Goal: Information Seeking & Learning: Learn about a topic

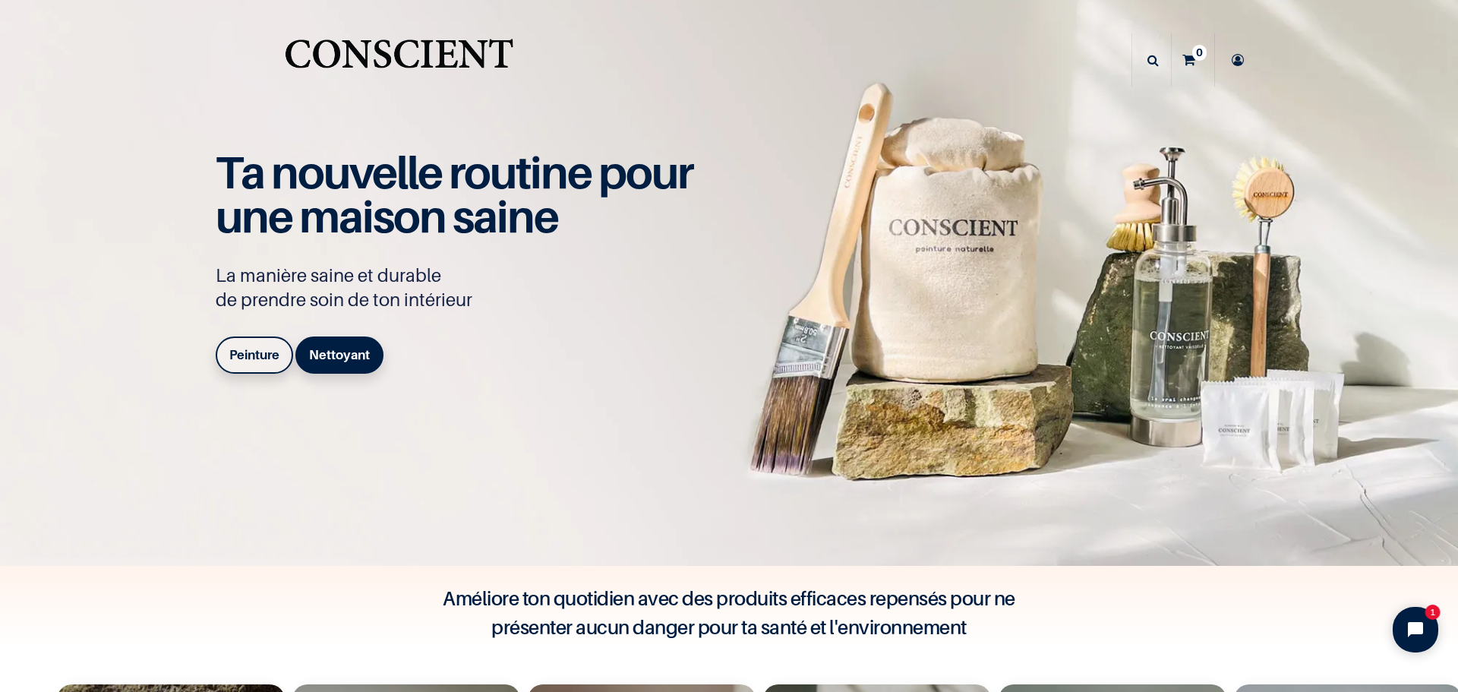
scroll to position [147, 0]
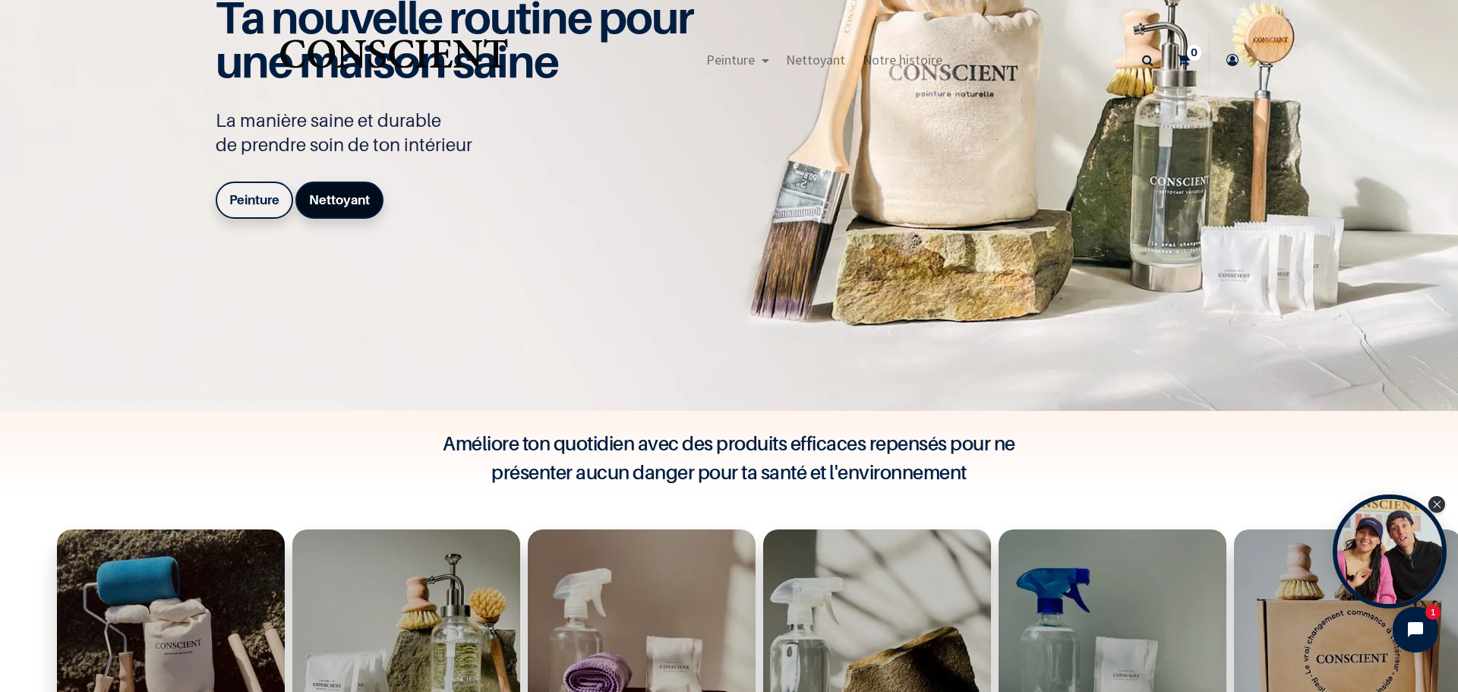
scroll to position [152, 0]
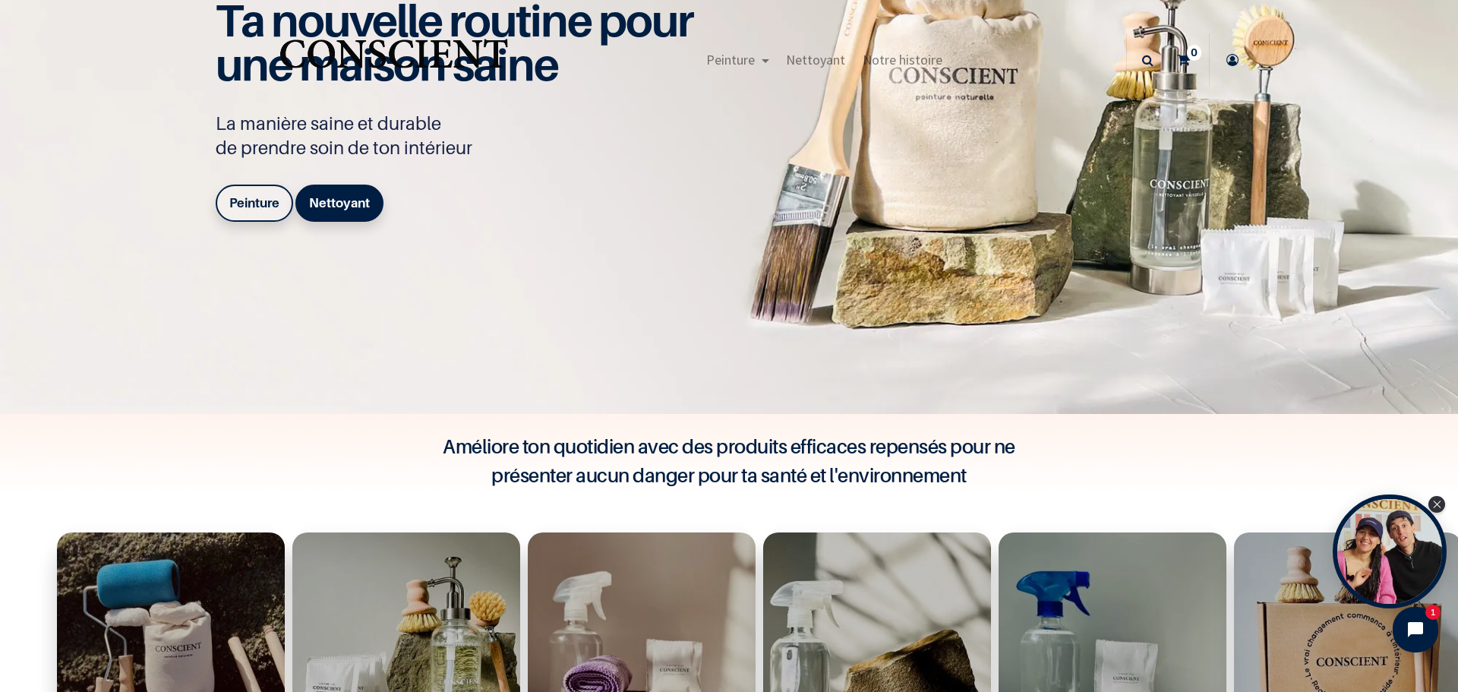
click at [250, 204] on b "Peinture" at bounding box center [254, 202] width 50 height 15
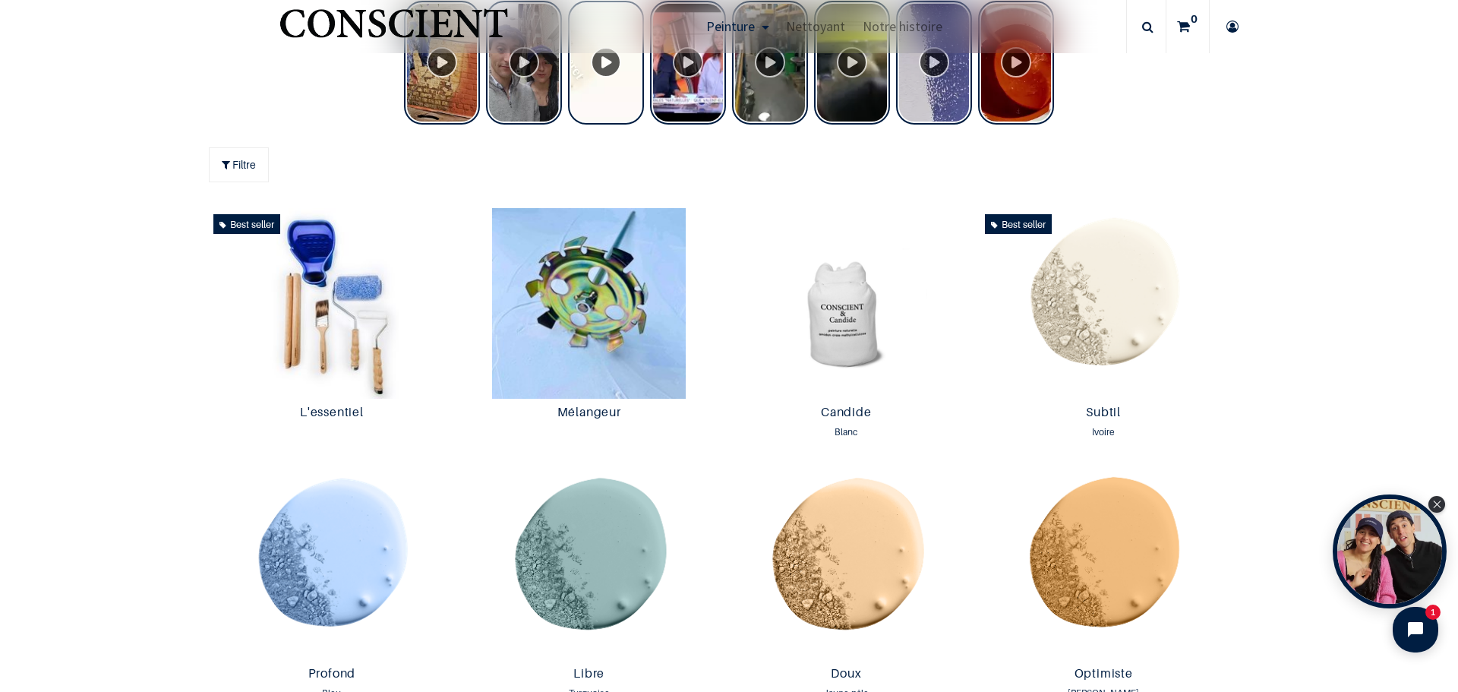
scroll to position [608, 0]
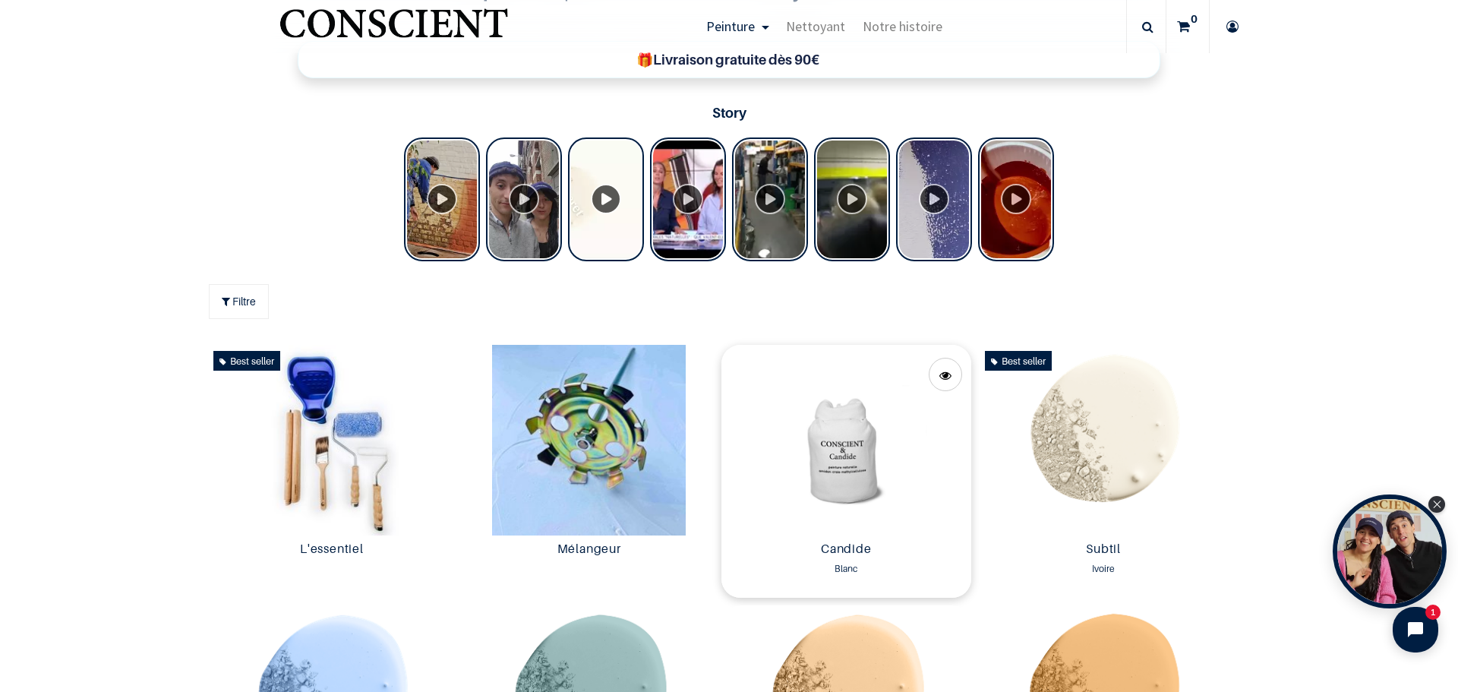
click at [836, 458] on img at bounding box center [847, 440] width 250 height 191
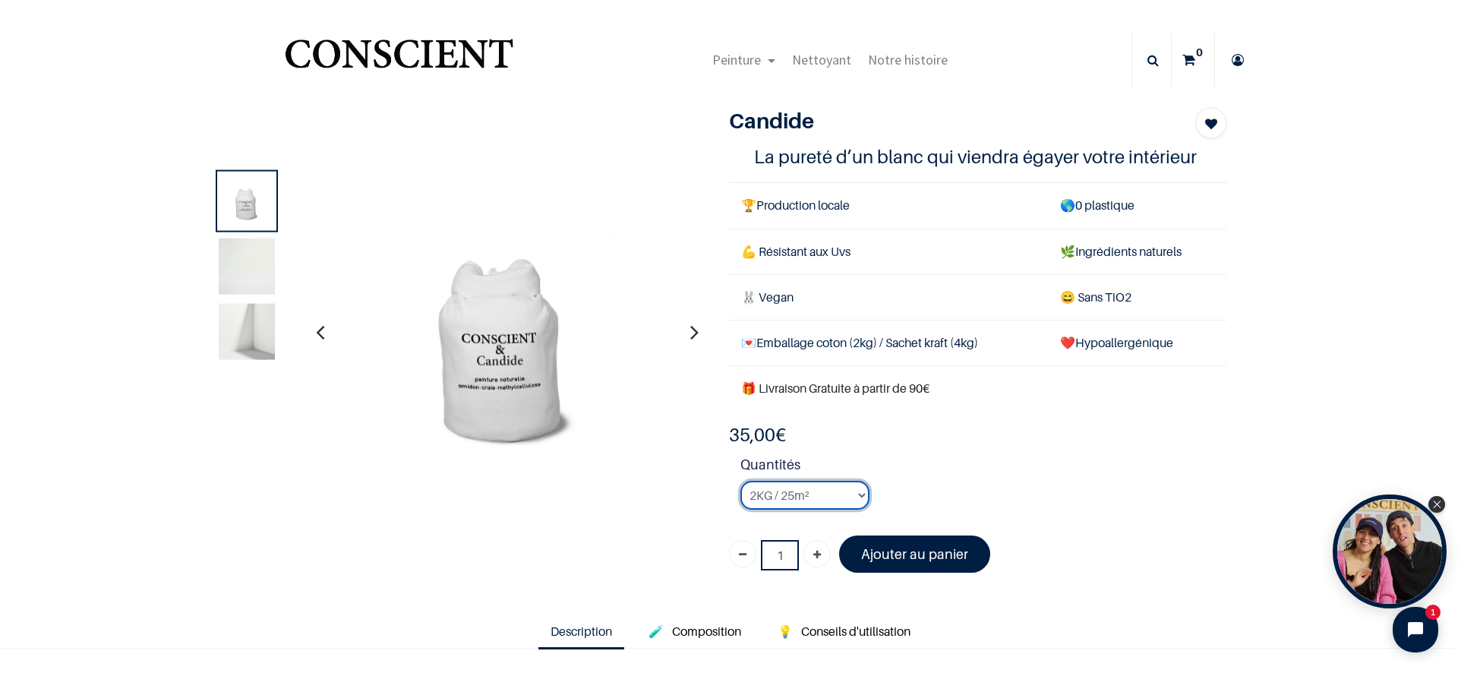
click at [855, 494] on select "2KG / 25m² 4KG / 50m² 8KG / 100m² Testeur" at bounding box center [805, 495] width 129 height 29
click at [741, 481] on select "2KG / 25m² 4KG / 50m² 8KG / 100m² Testeur" at bounding box center [805, 495] width 129 height 29
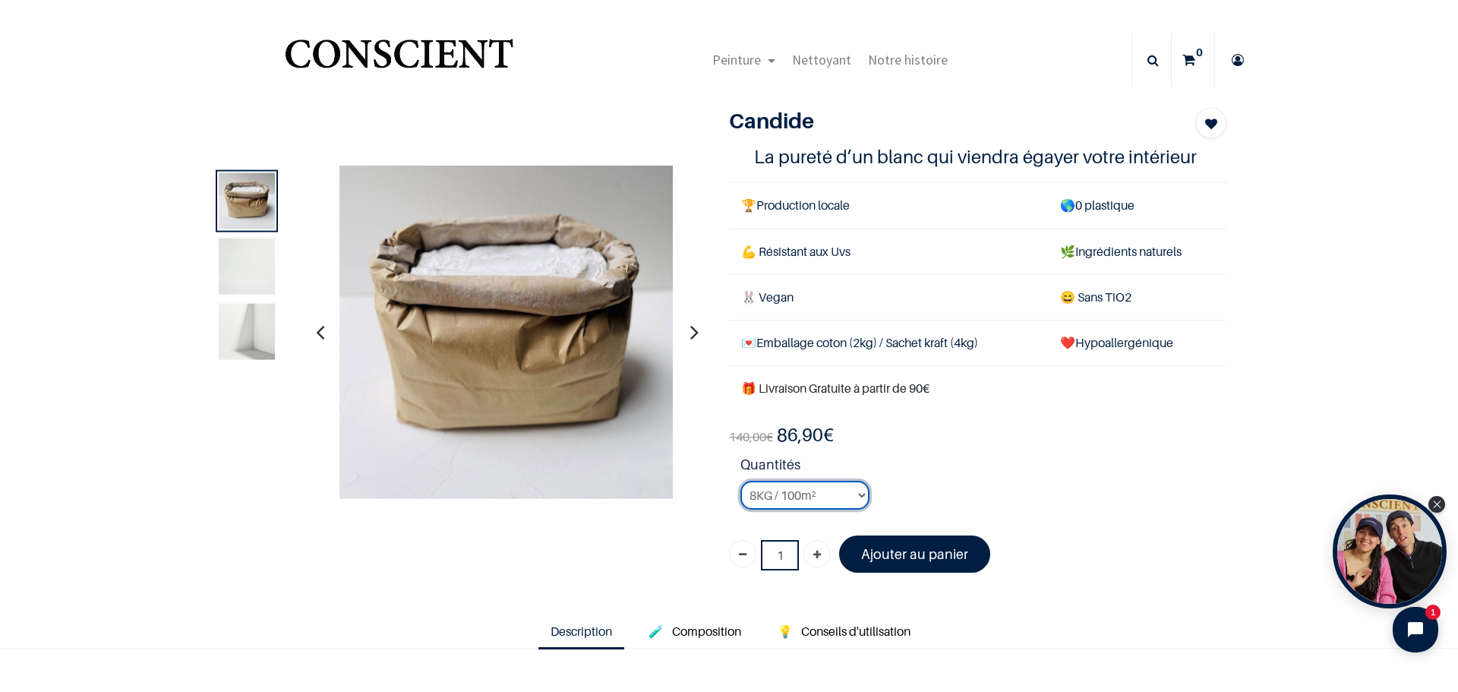
scroll to position [76, 0]
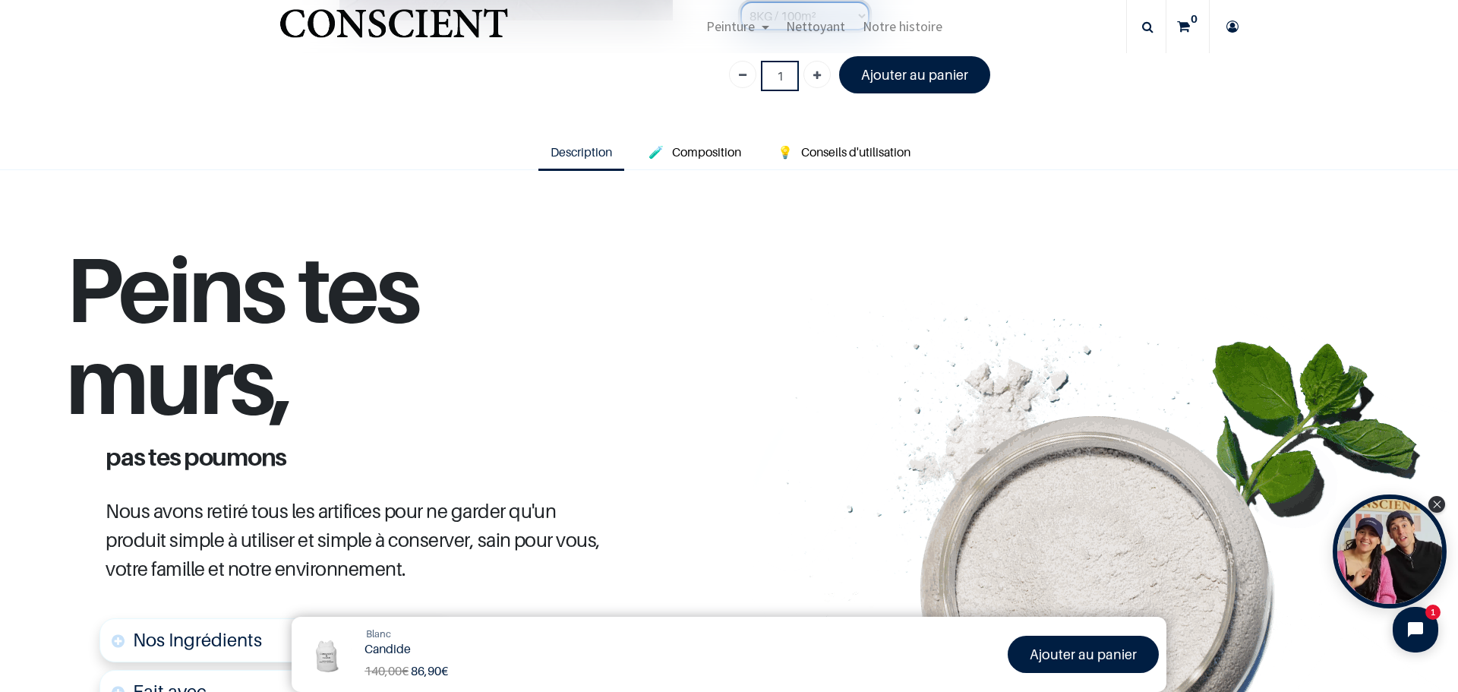
scroll to position [380, 0]
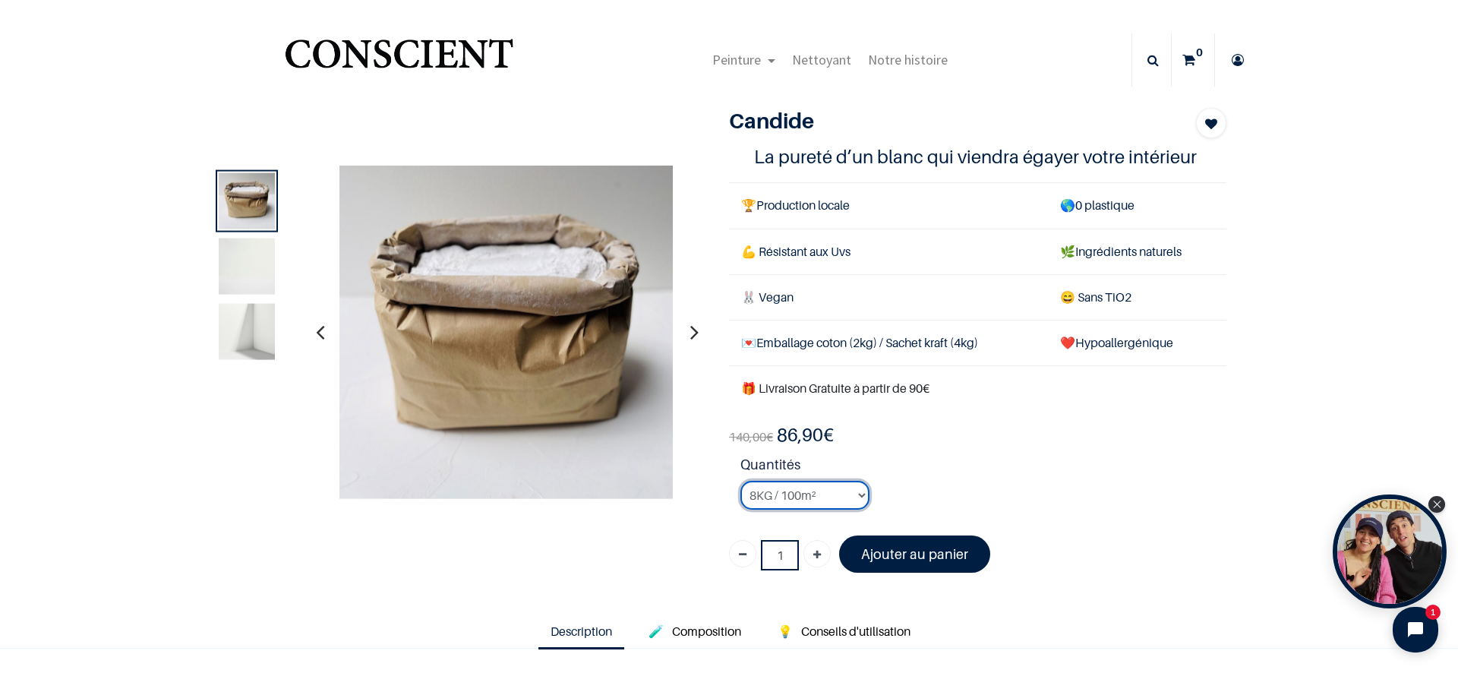
click at [858, 494] on select "2KG / 25m² 4KG / 50m² 8KG / 100m² Testeur" at bounding box center [805, 495] width 129 height 29
click at [741, 481] on select "2KG / 25m² 4KG / 50m² 8KG / 100m² Testeur" at bounding box center [805, 495] width 129 height 29
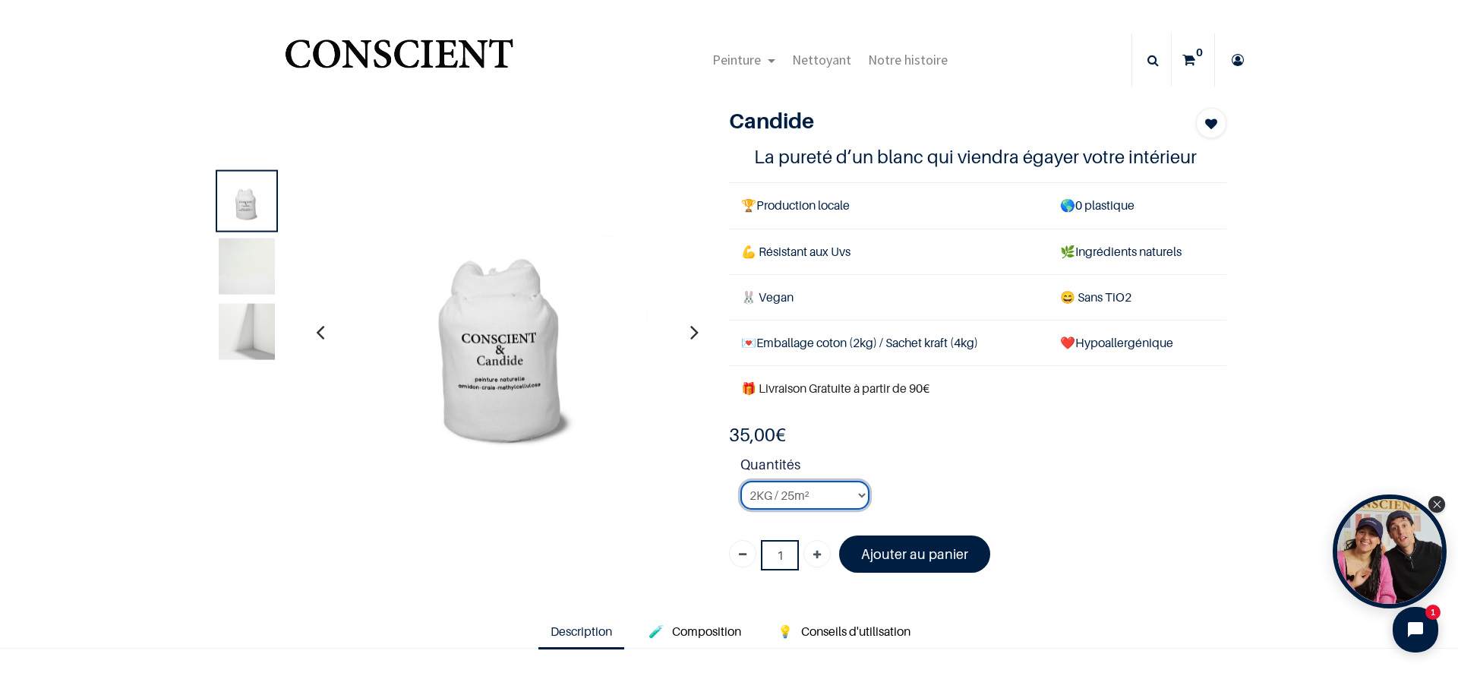
click at [857, 494] on select "2KG / 25m² 4KG / 50m² 8KG / 100m² Testeur" at bounding box center [805, 495] width 129 height 29
click at [741, 481] on select "2KG / 25m² 4KG / 50m² 8KG / 100m² Testeur" at bounding box center [805, 495] width 129 height 29
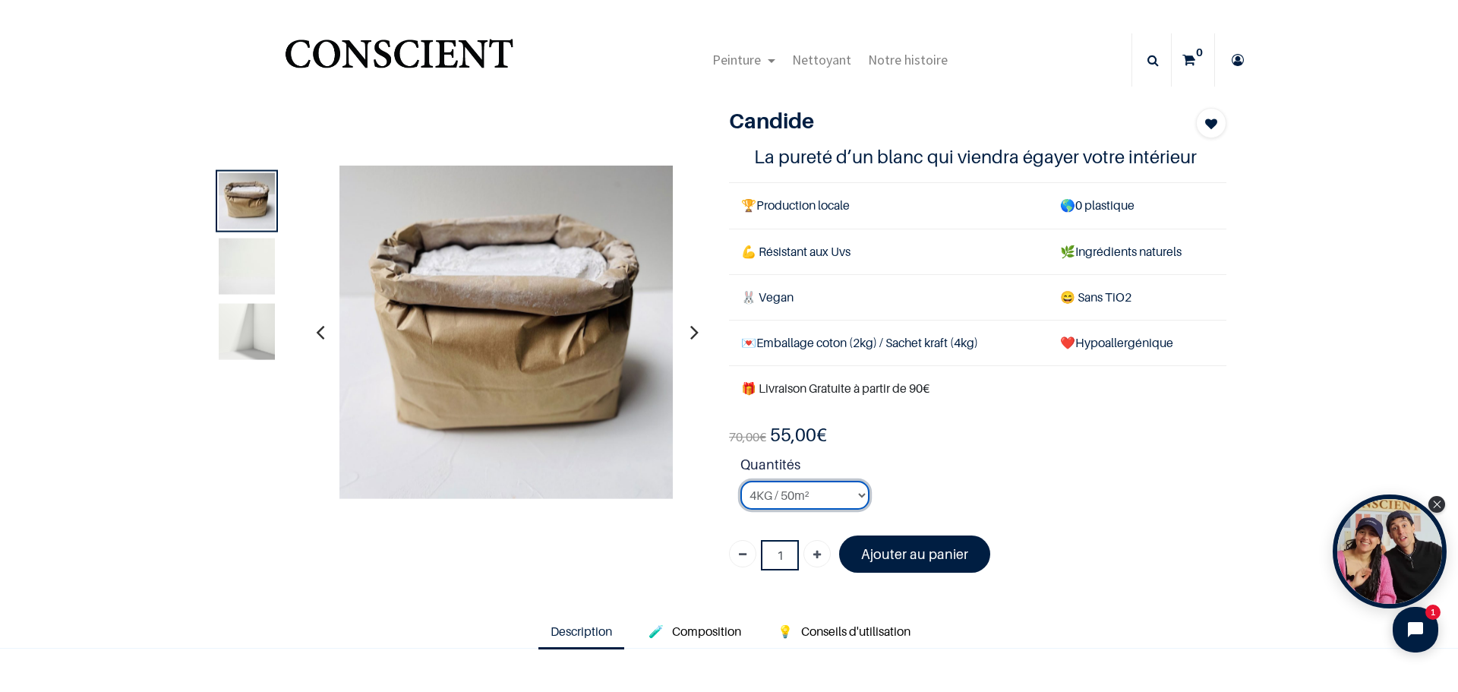
click at [857, 498] on select "2KG / 25m² 4KG / 50m² 8KG / 100m² Testeur" at bounding box center [805, 495] width 129 height 29
select select "3"
click at [741, 481] on select "2KG / 25m² 4KG / 50m² 8KG / 100m² Testeur" at bounding box center [805, 495] width 129 height 29
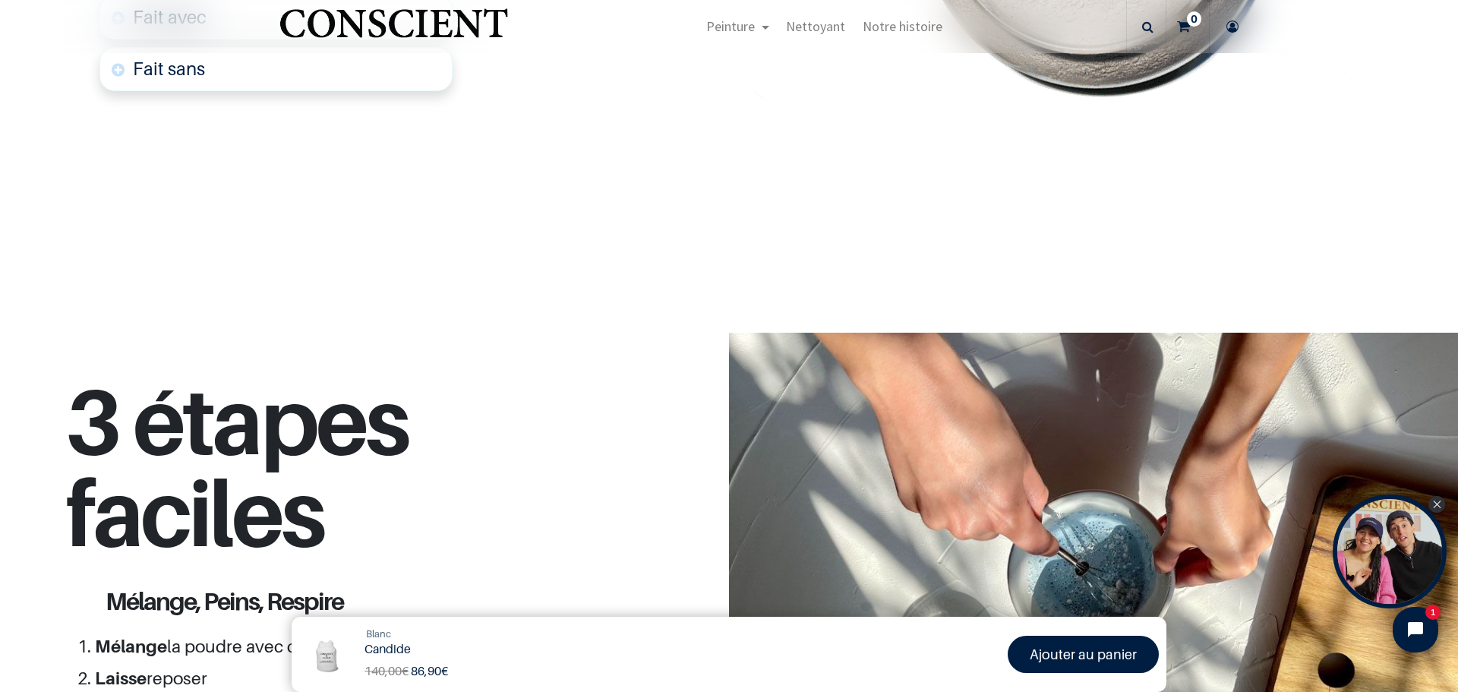
scroll to position [760, 0]
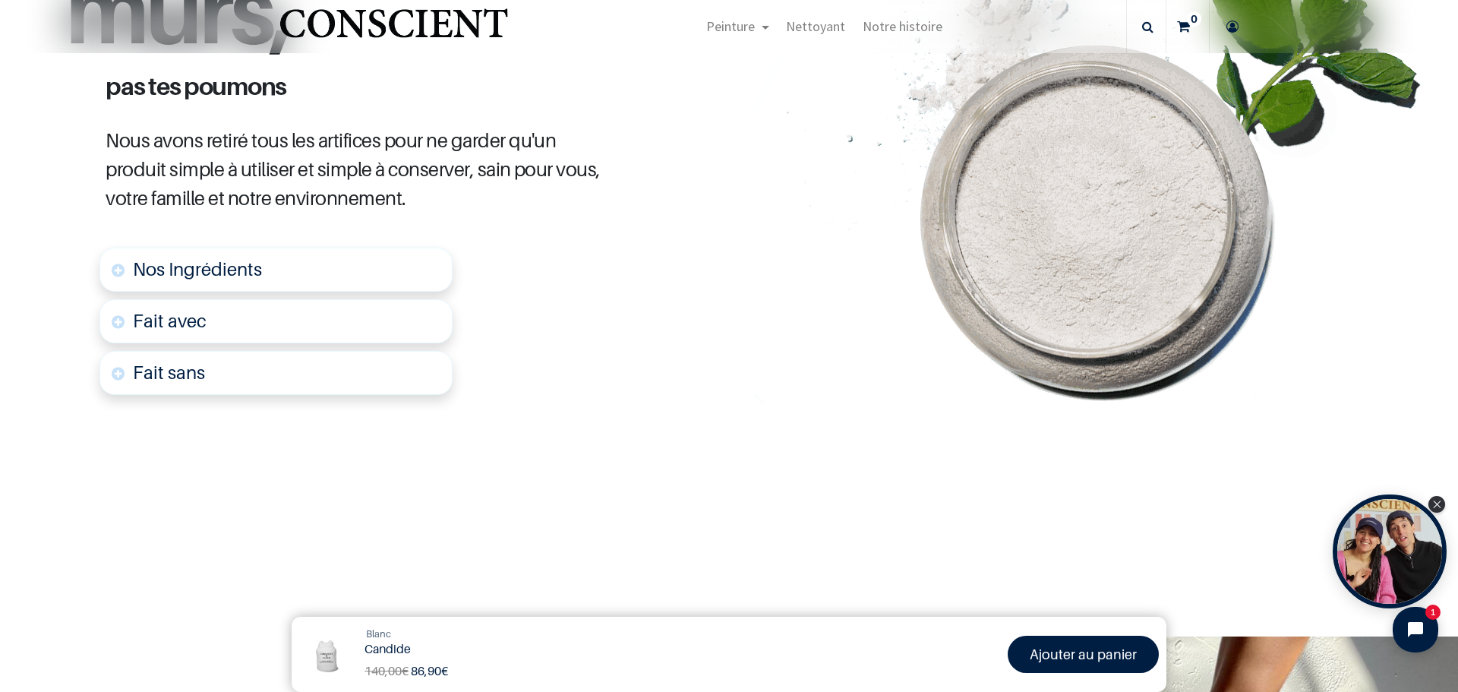
click at [328, 267] on link "Nos Ingrédients" at bounding box center [275, 270] width 353 height 44
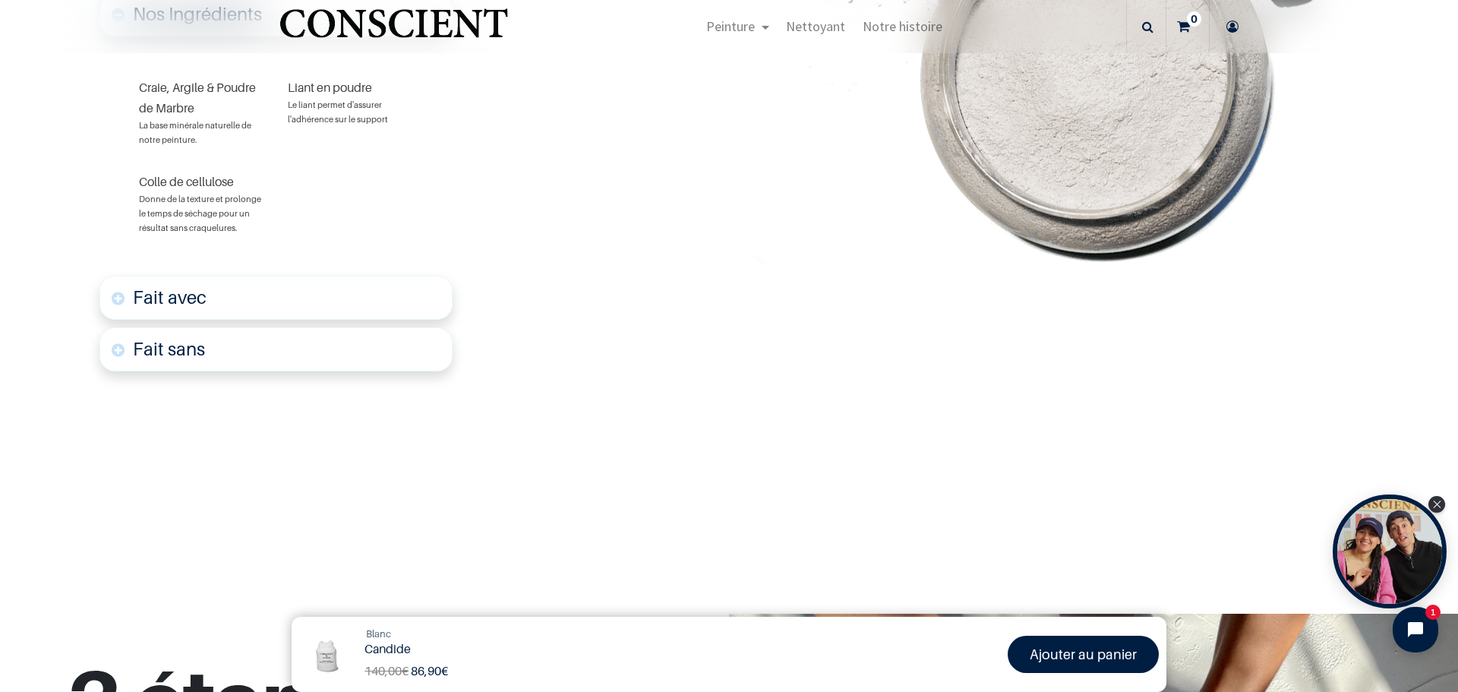
scroll to position [1028, 0]
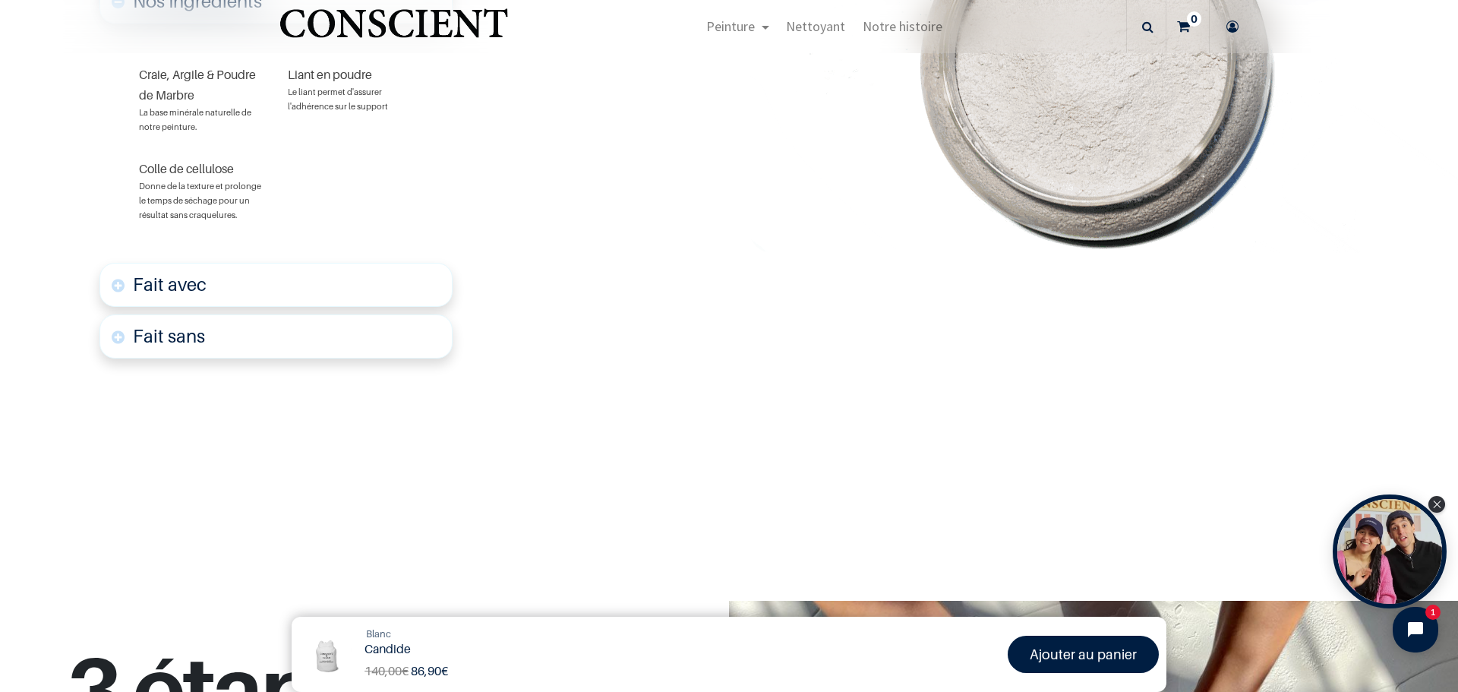
click at [183, 280] on font "Fait avec" at bounding box center [170, 284] width 74 height 22
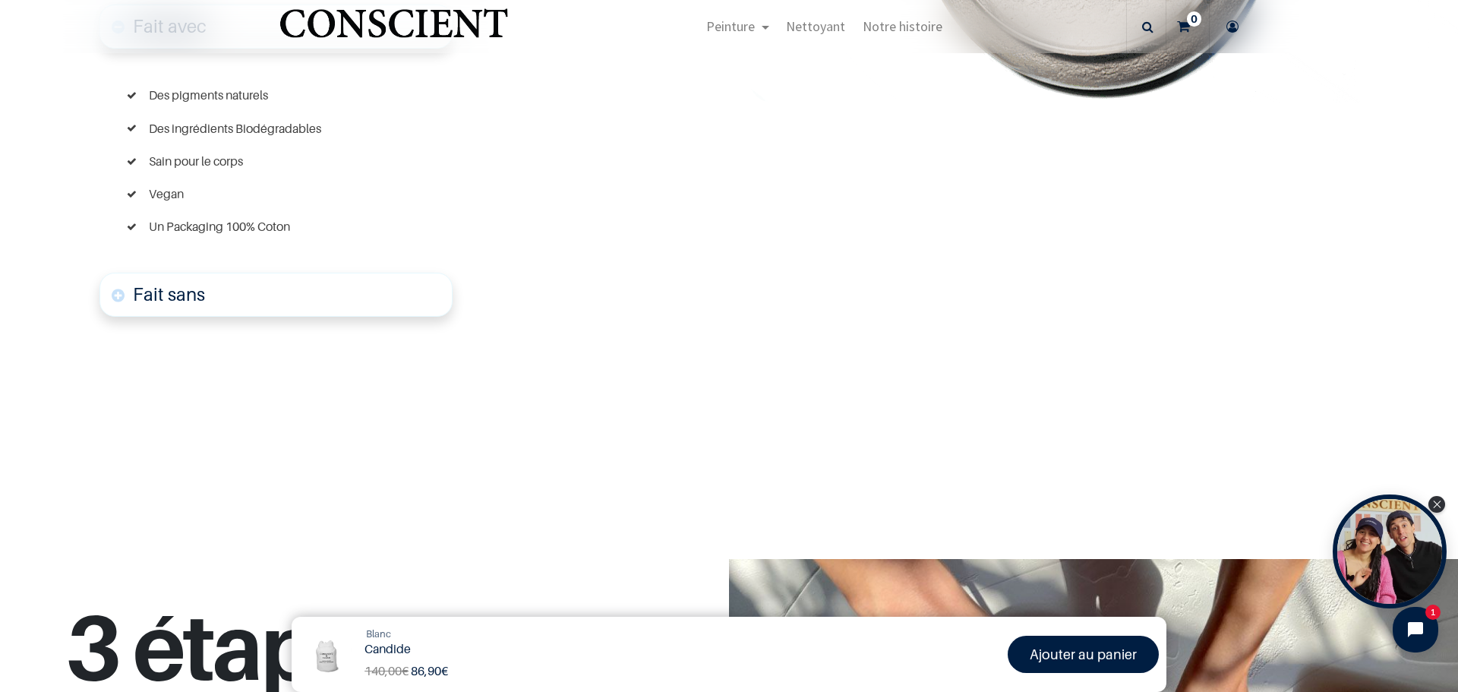
scroll to position [1287, 0]
click at [204, 295] on link "Fait sans" at bounding box center [275, 293] width 353 height 44
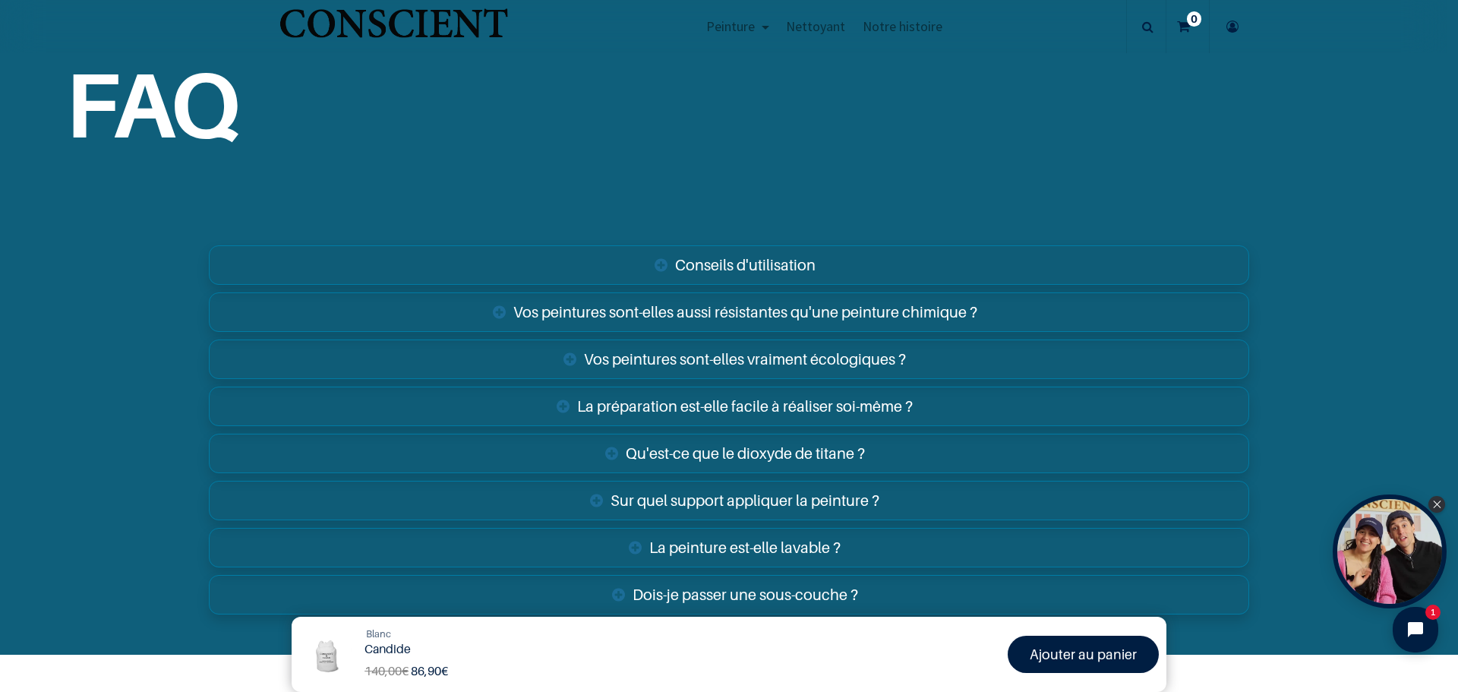
scroll to position [3157, 0]
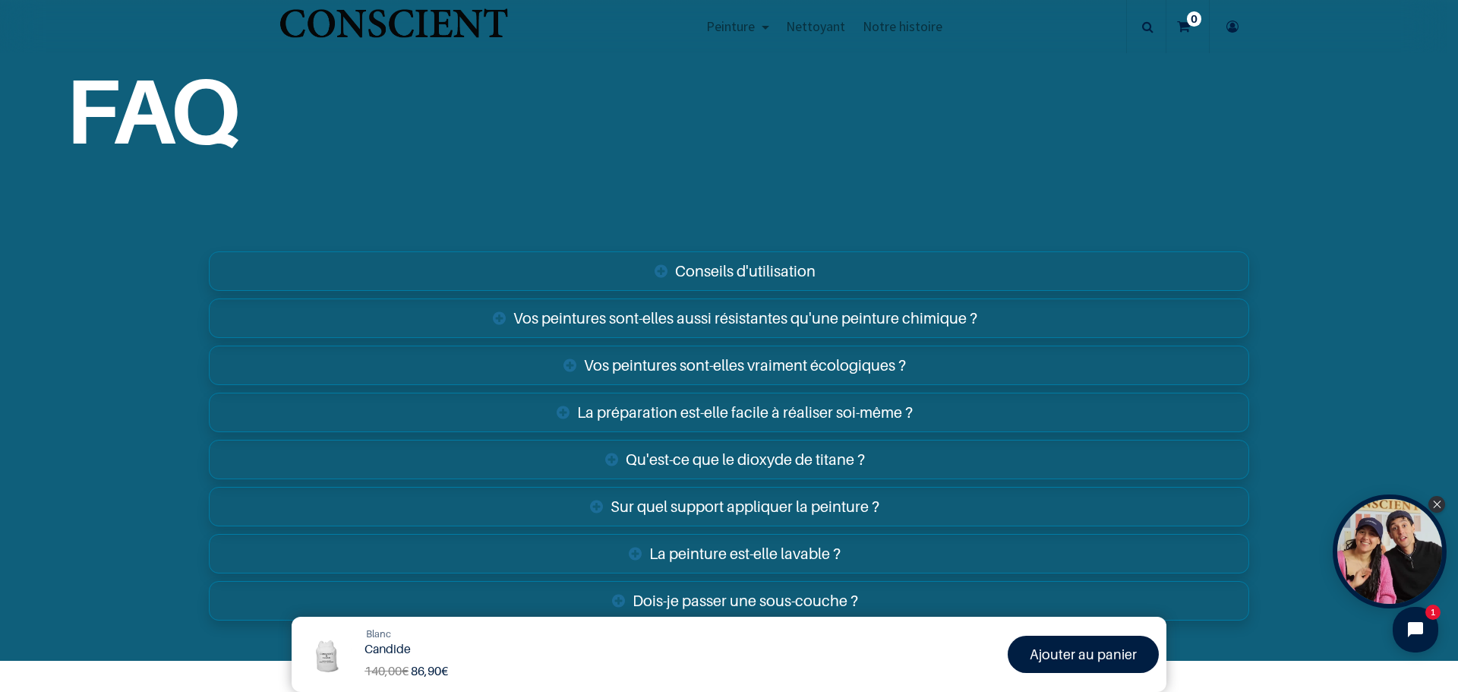
click at [762, 270] on link "Conseils d'utilisation" at bounding box center [729, 270] width 1041 height 39
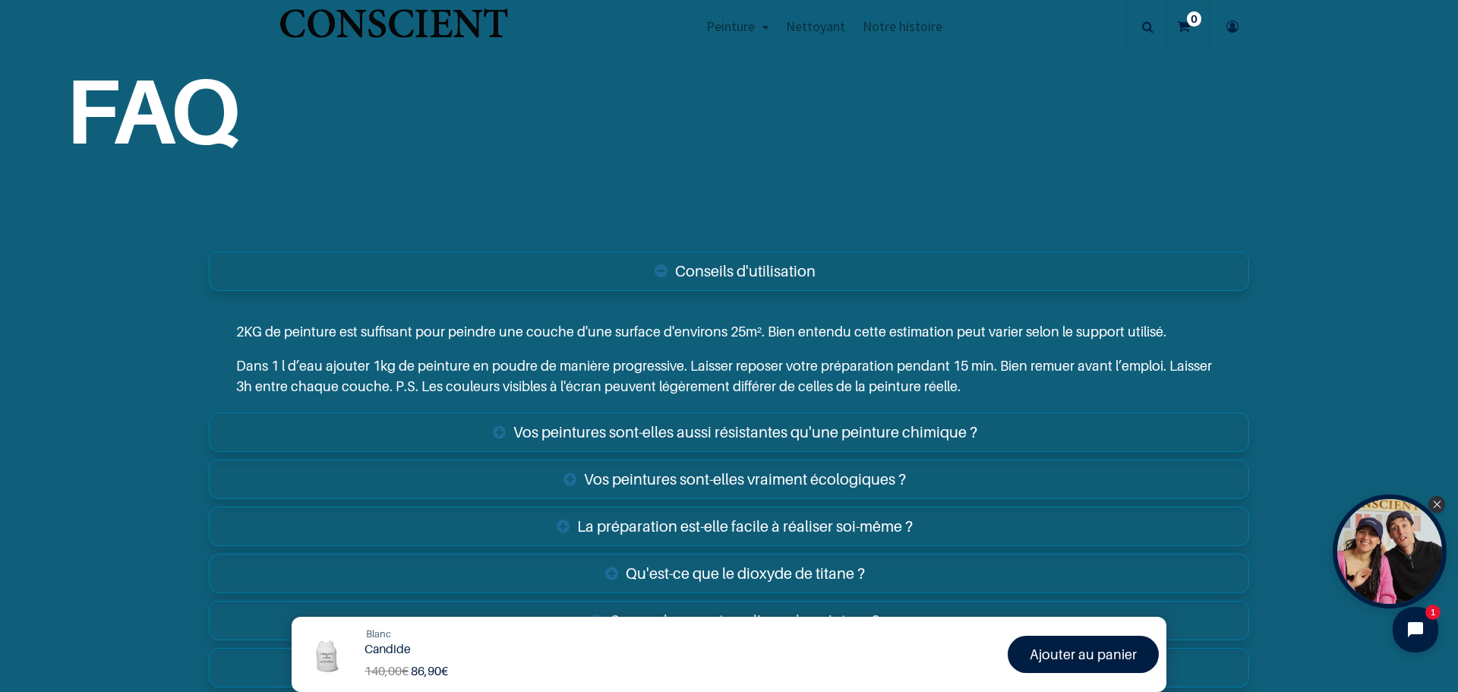
click at [739, 428] on link "Vos peintures sont-elles aussi résistantes qu'une peinture chimique ?" at bounding box center [729, 431] width 1041 height 39
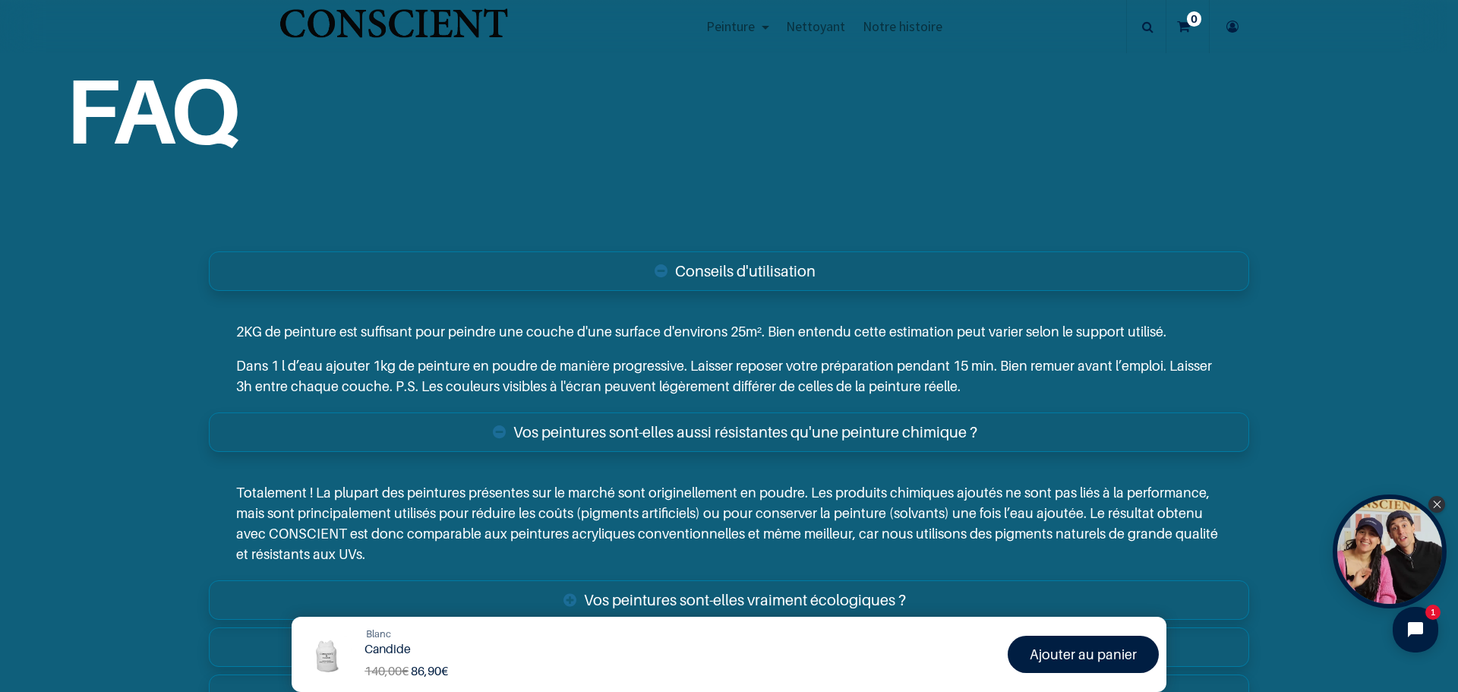
scroll to position [3385, 0]
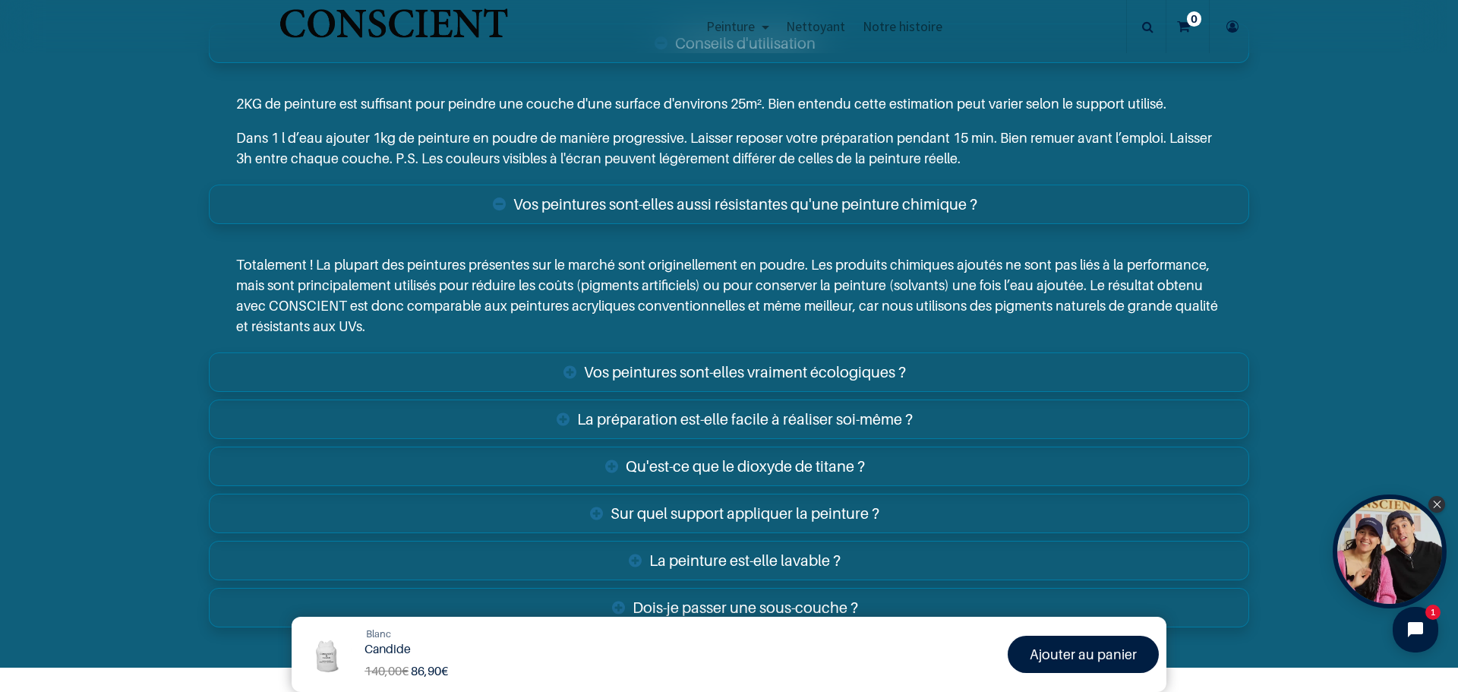
click at [802, 366] on link "Vos peintures sont-elles vraiment écologiques ?" at bounding box center [729, 371] width 1041 height 39
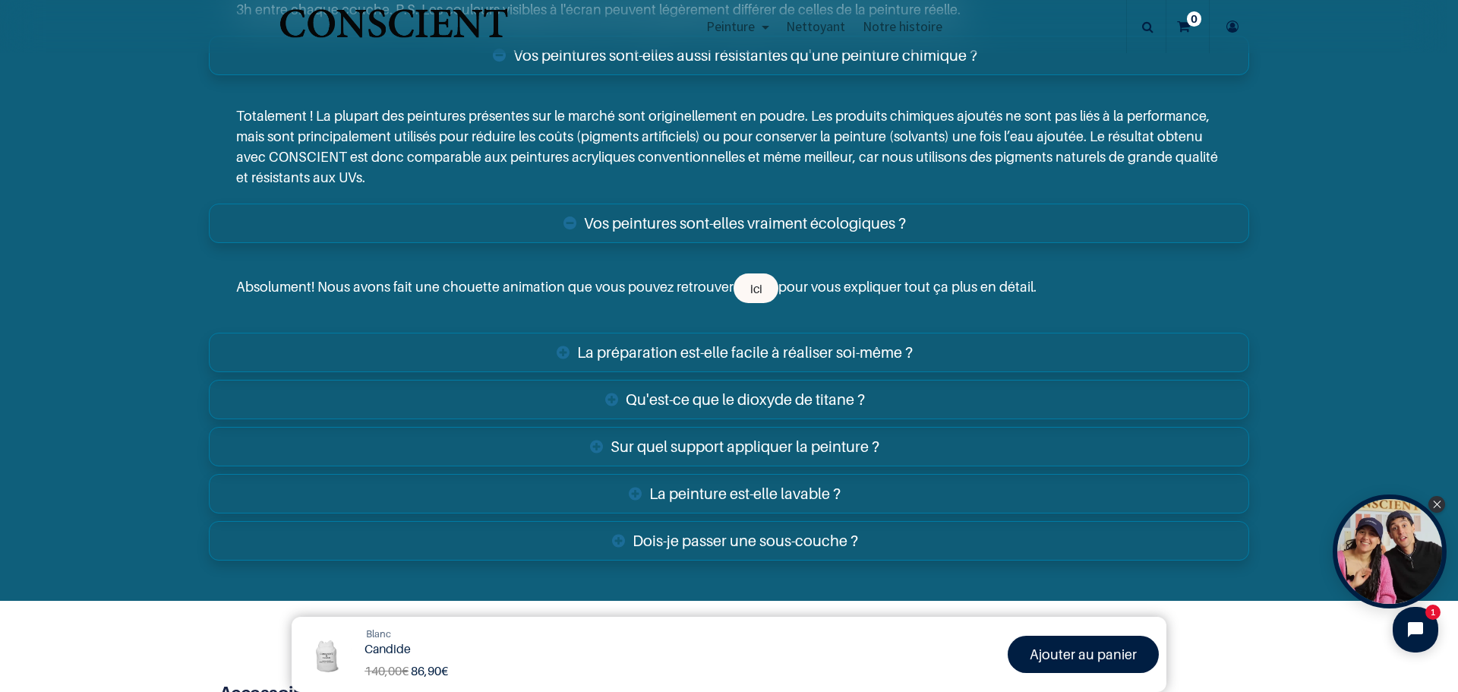
scroll to position [3537, 0]
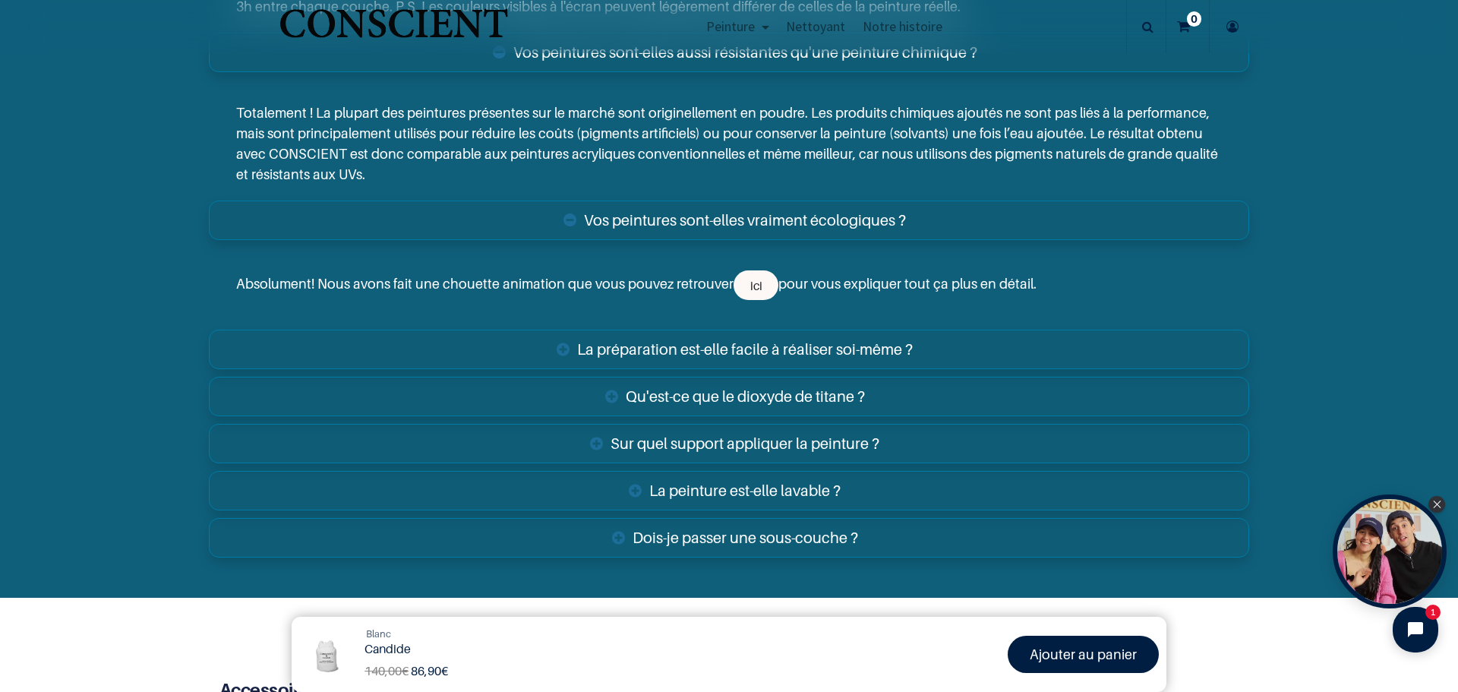
click at [729, 346] on link "La préparation est-elle facile à réaliser soi-même ?" at bounding box center [729, 349] width 1041 height 39
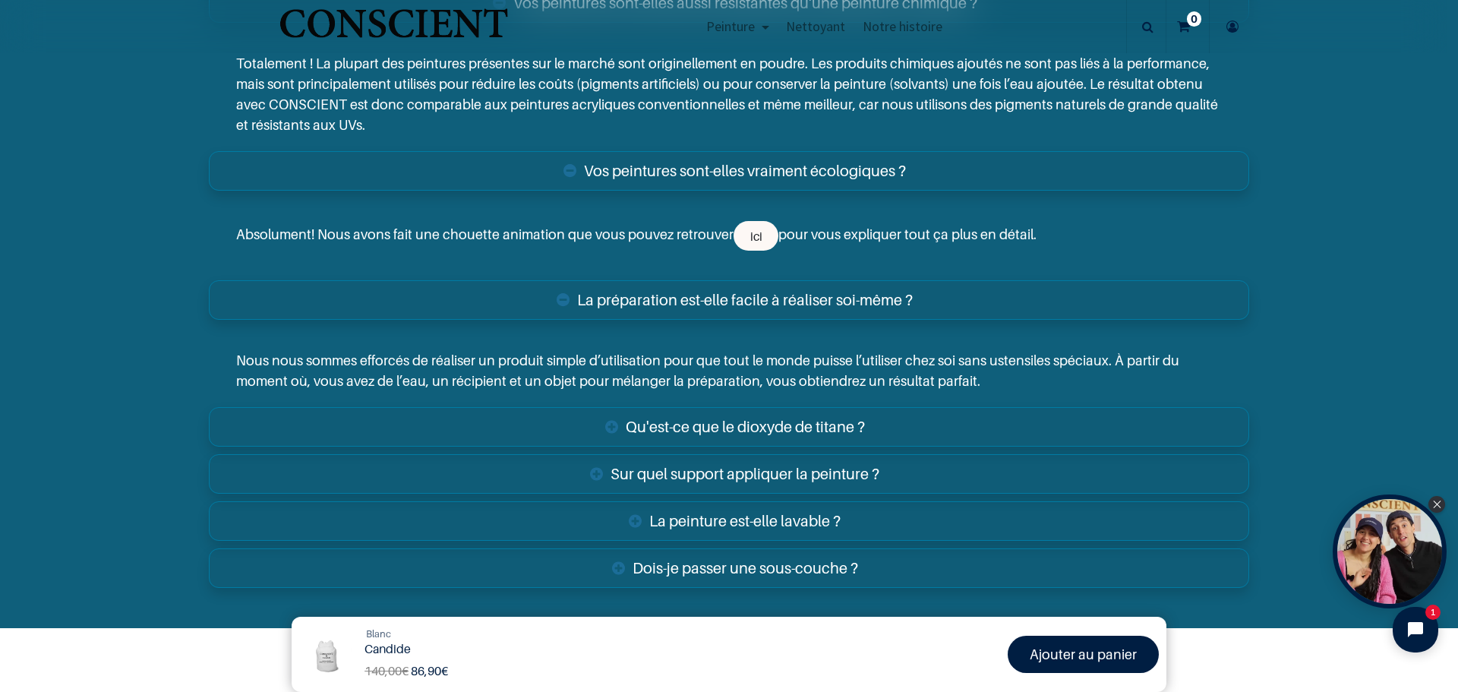
scroll to position [3613, 0]
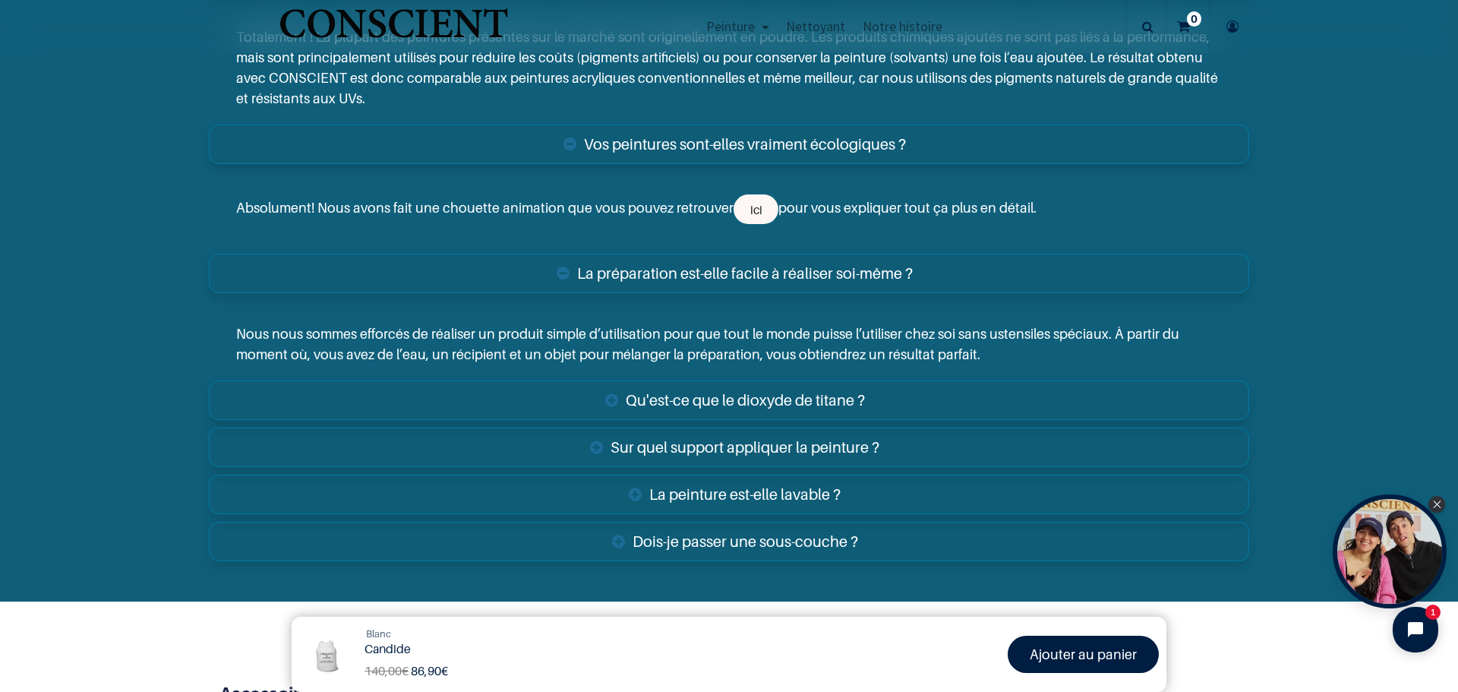
click at [772, 441] on link "Sur quel support appliquer la peinture ?" at bounding box center [729, 447] width 1041 height 39
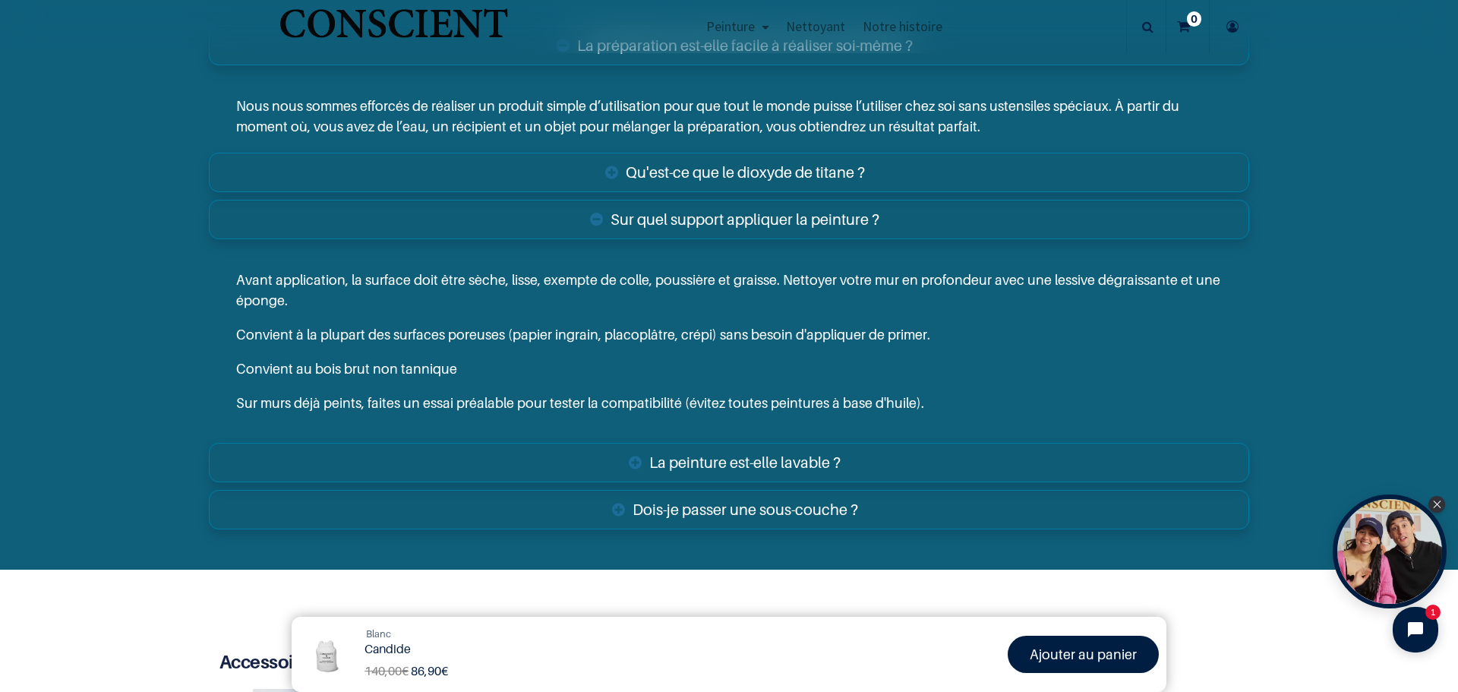
scroll to position [3917, 0]
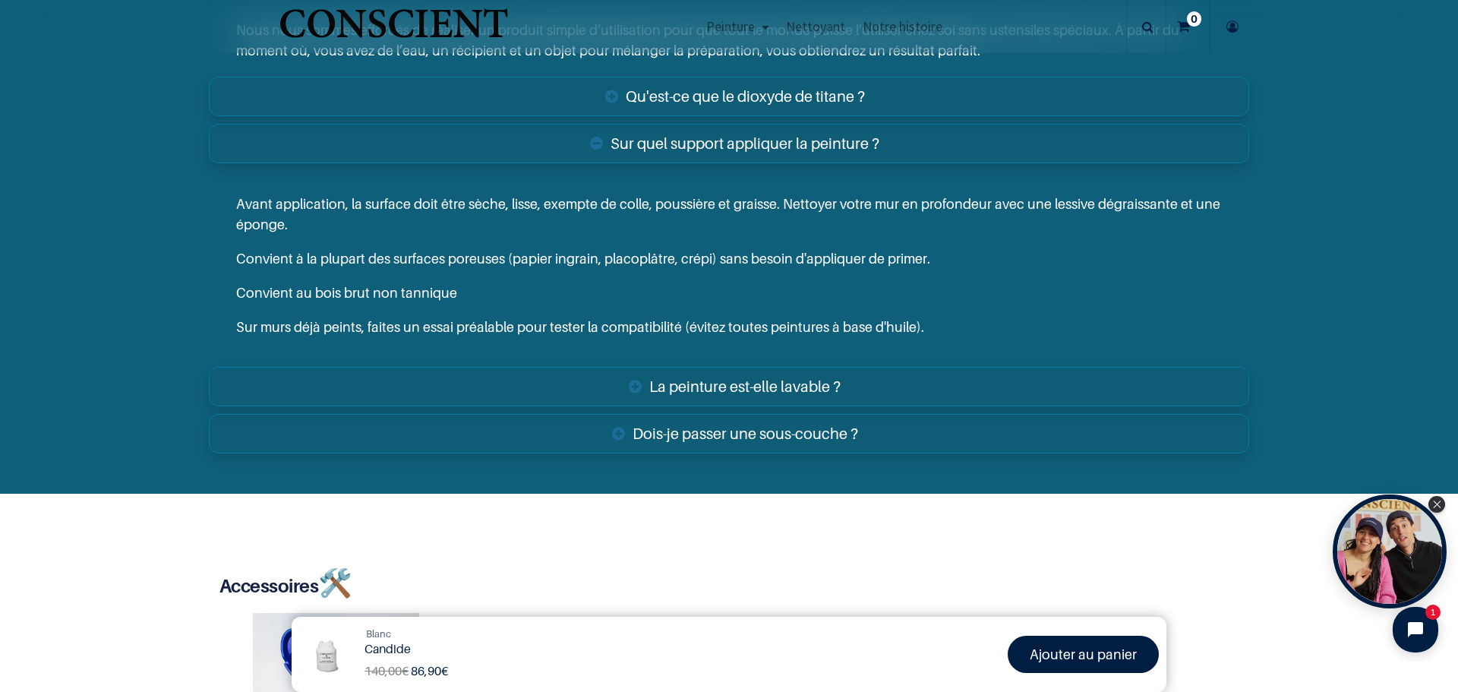
click at [741, 381] on link "La peinture est-elle lavable ?" at bounding box center [729, 386] width 1041 height 39
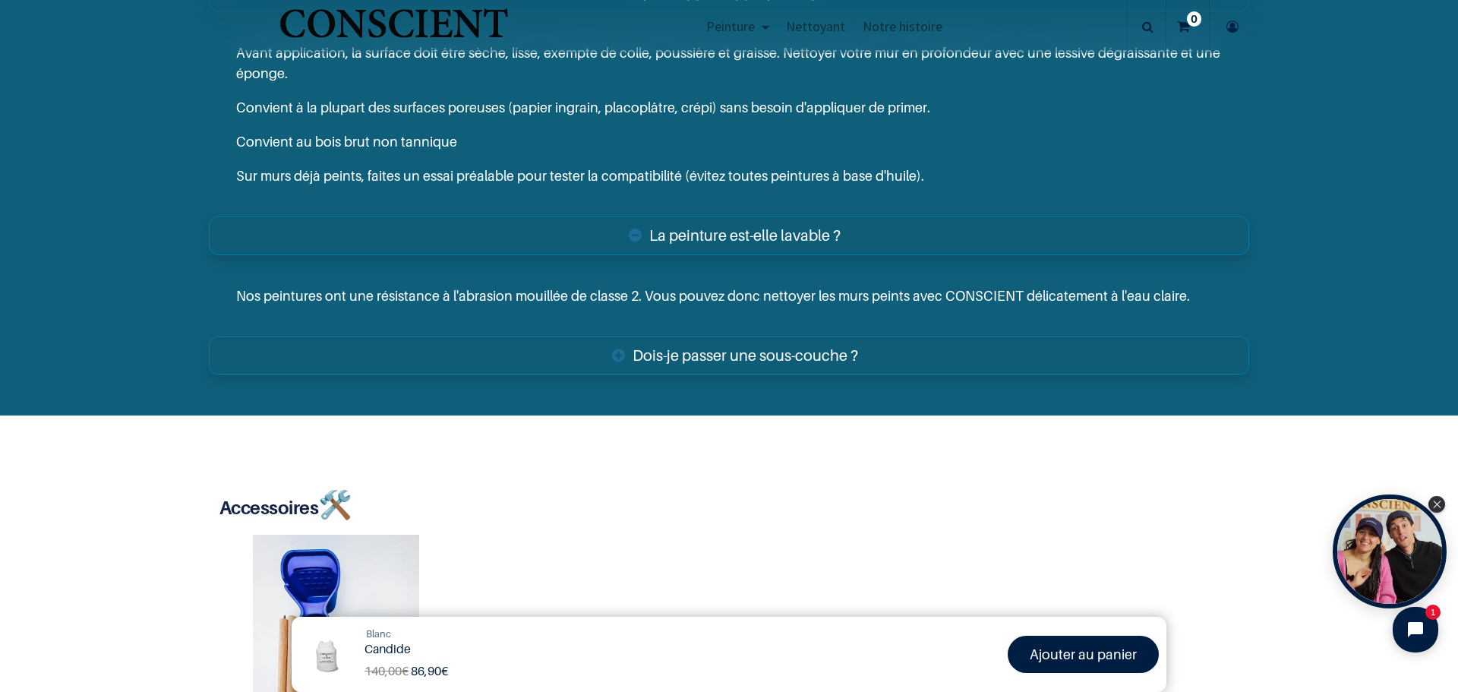
scroll to position [4069, 0]
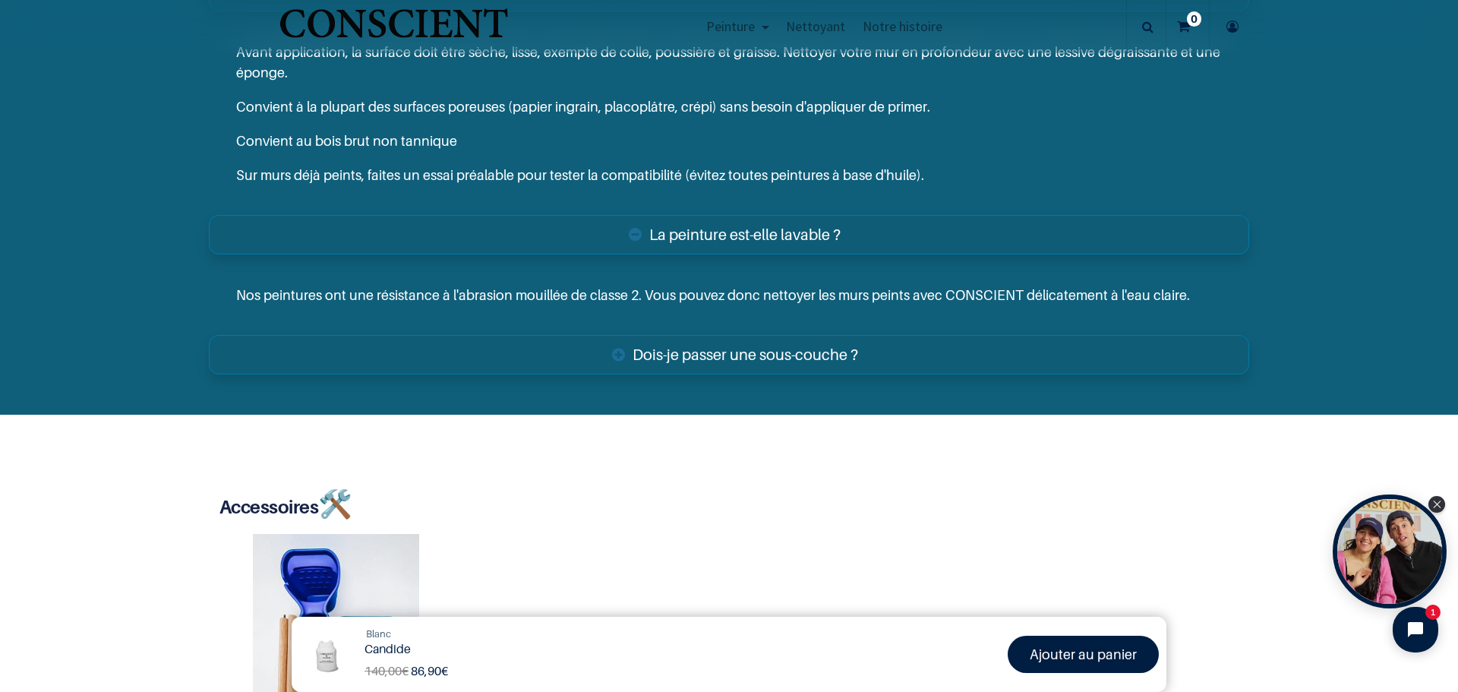
click at [750, 348] on link "Dois-je passer une sous-couche ?" at bounding box center [729, 354] width 1041 height 39
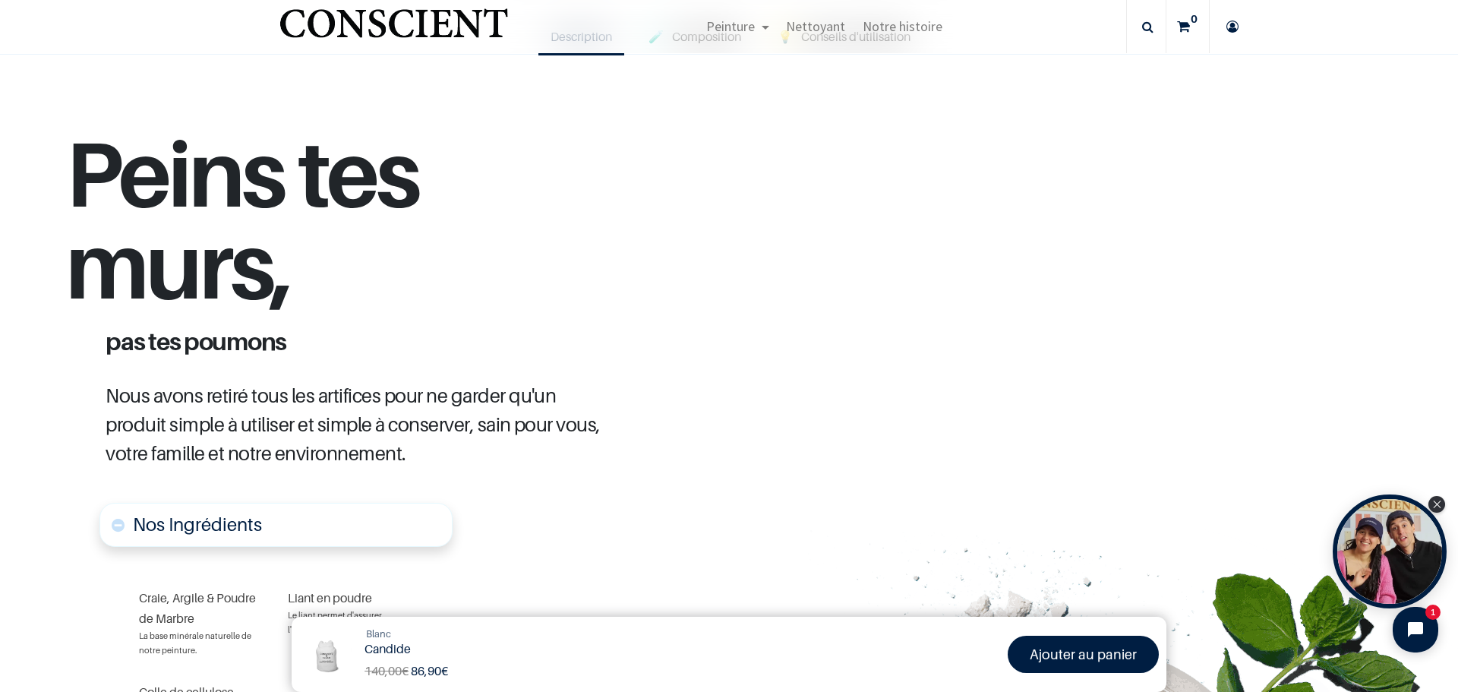
scroll to position [504, 0]
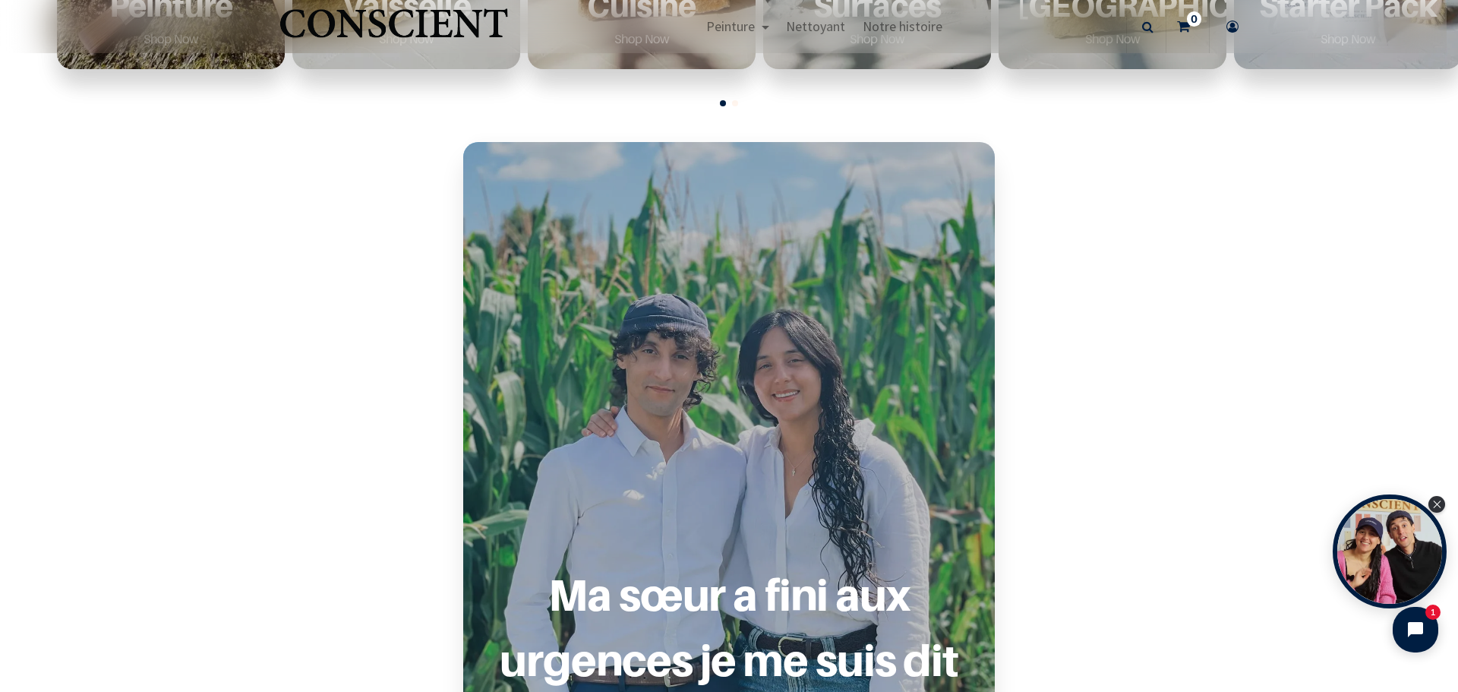
scroll to position [532, 0]
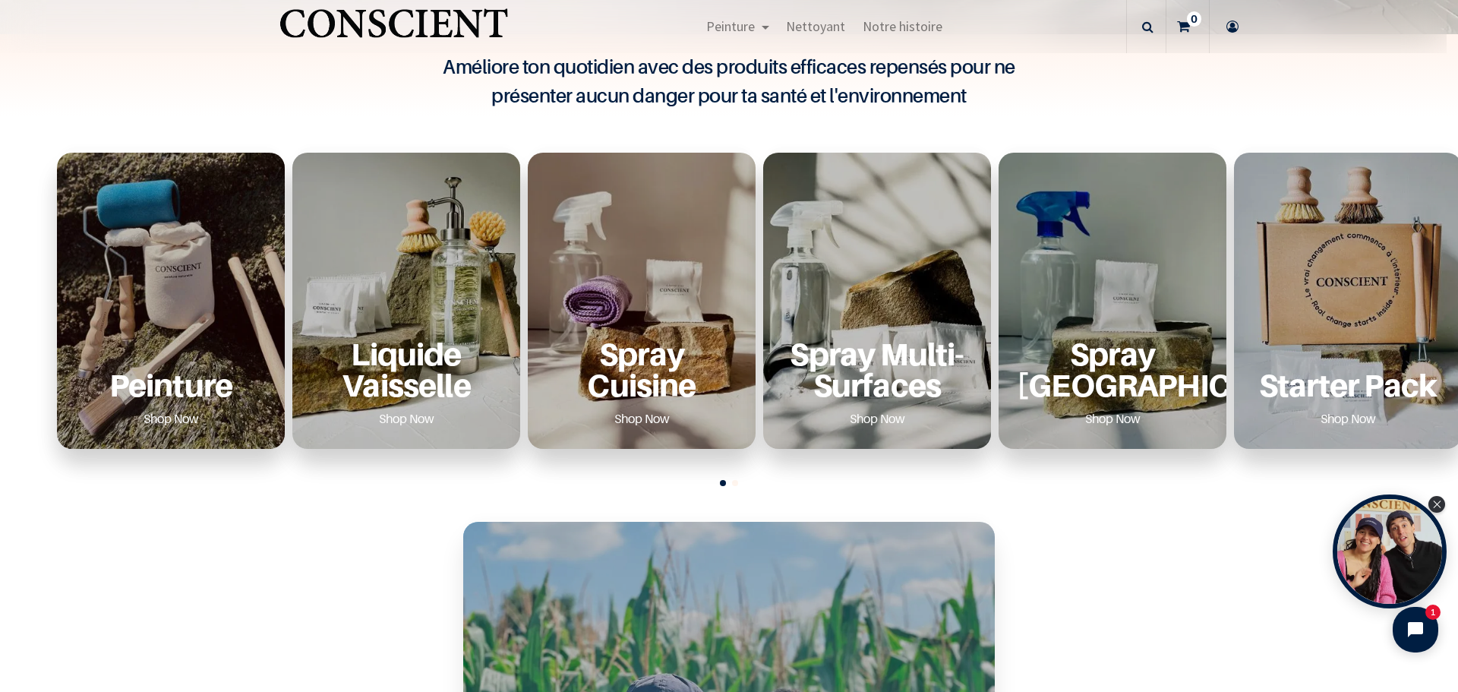
click at [166, 285] on div "Peinture Shop Now" at bounding box center [171, 301] width 228 height 296
click at [175, 416] on link "Shop Now" at bounding box center [171, 418] width 92 height 24
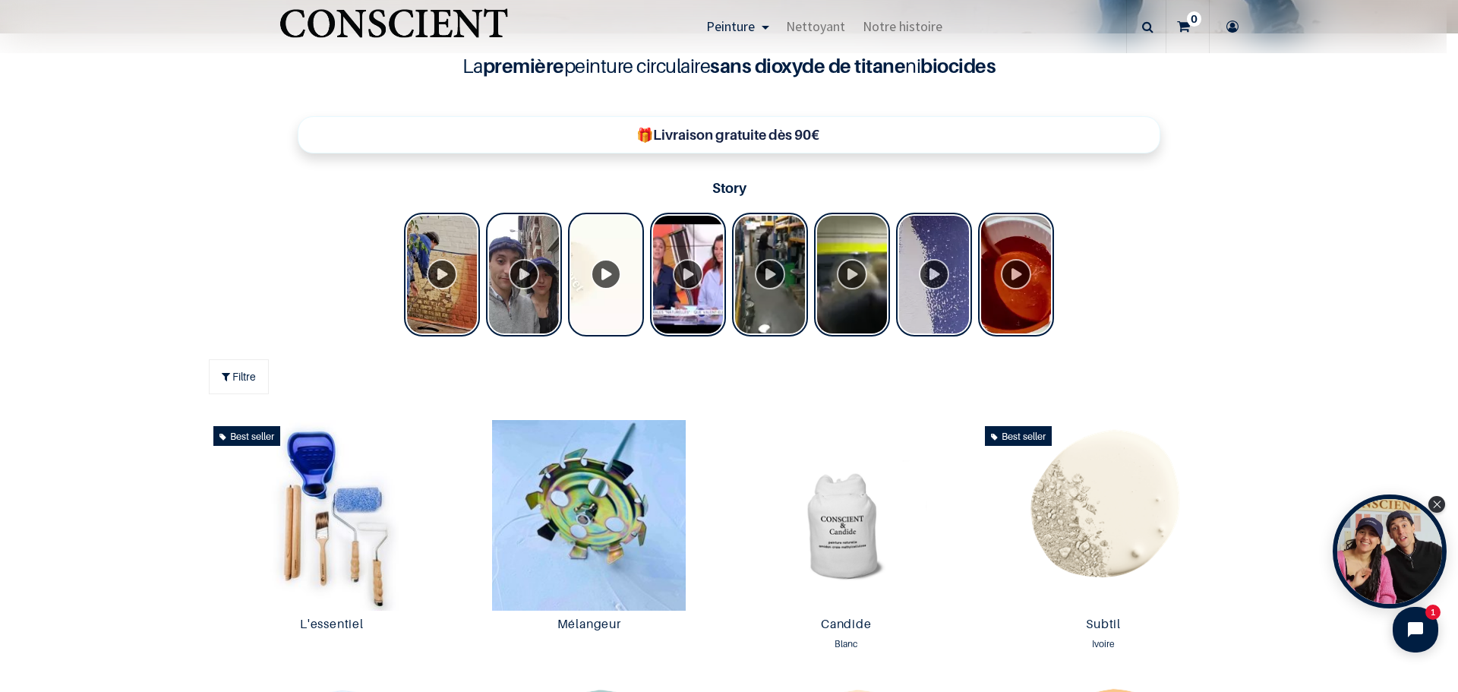
scroll to position [684, 0]
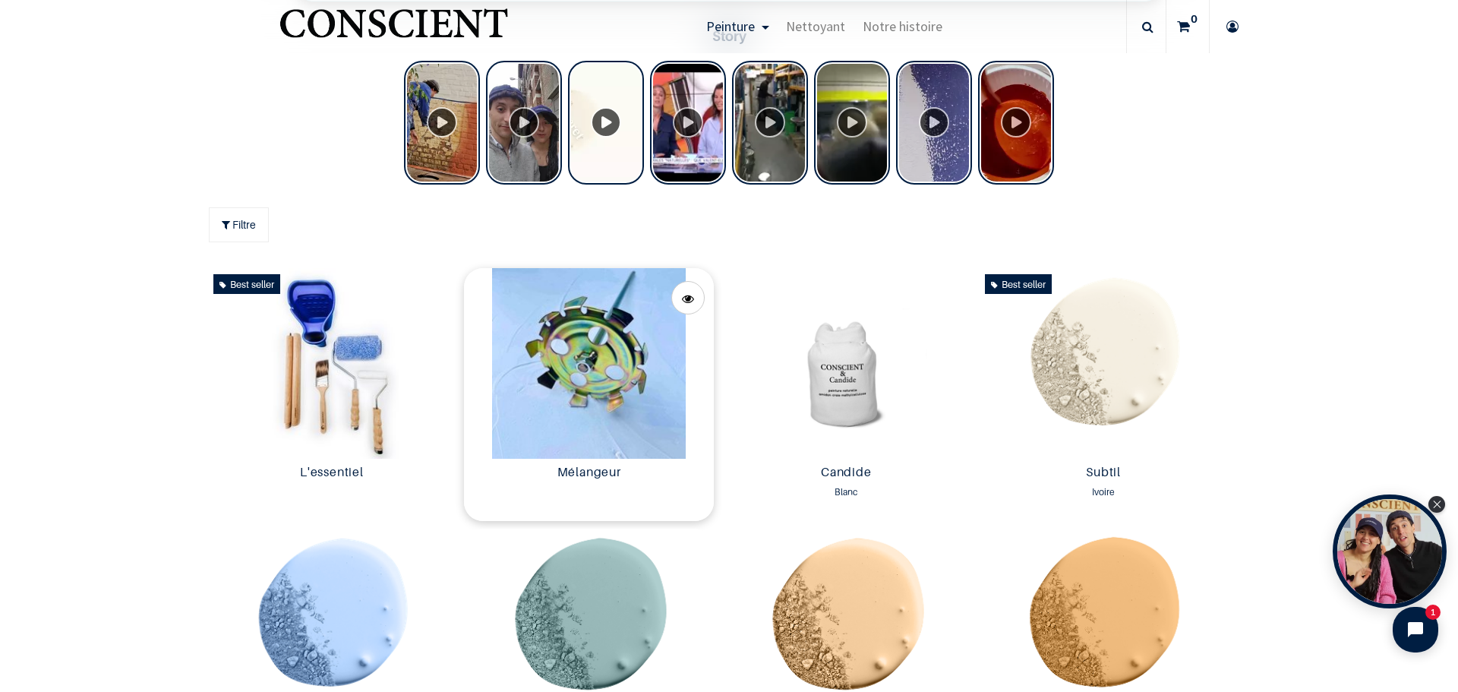
click at [598, 358] on img at bounding box center [589, 363] width 250 height 191
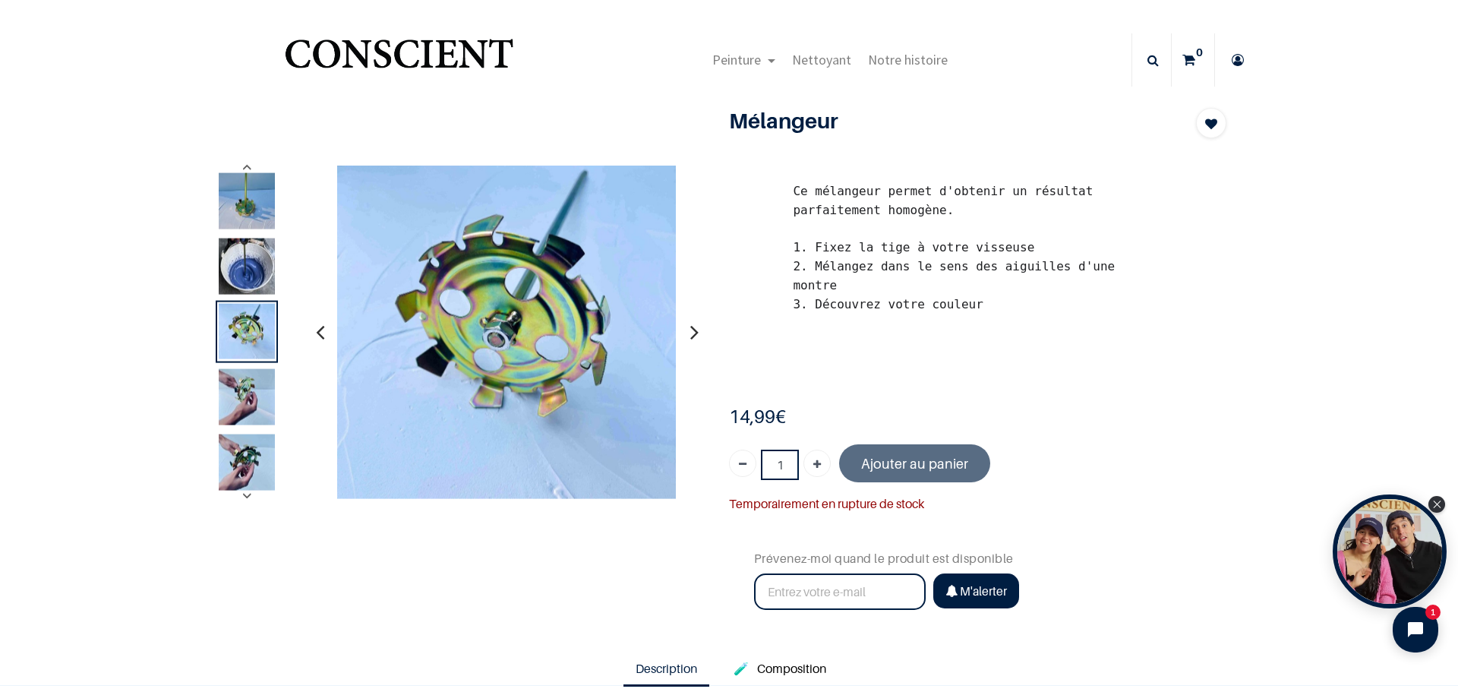
click at [240, 267] on img at bounding box center [247, 266] width 56 height 56
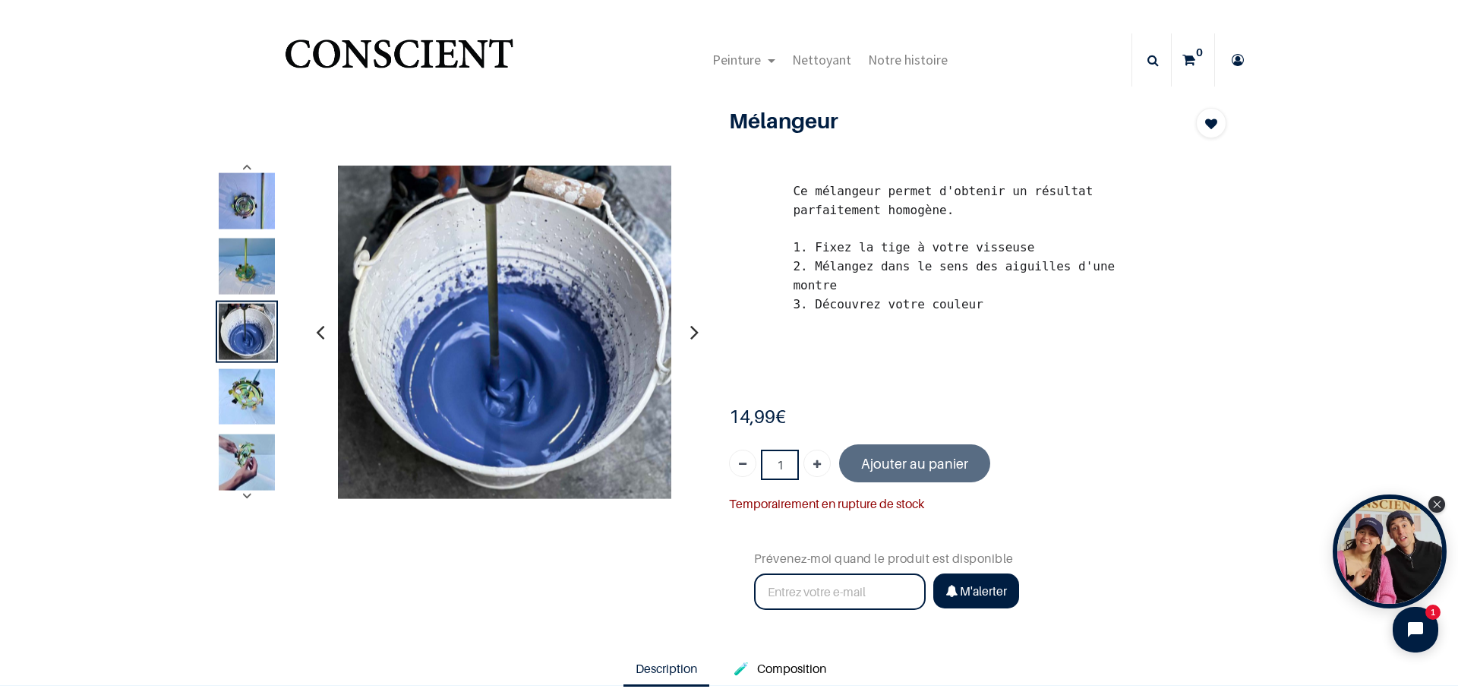
click at [690, 330] on icon "button" at bounding box center [694, 331] width 8 height 41
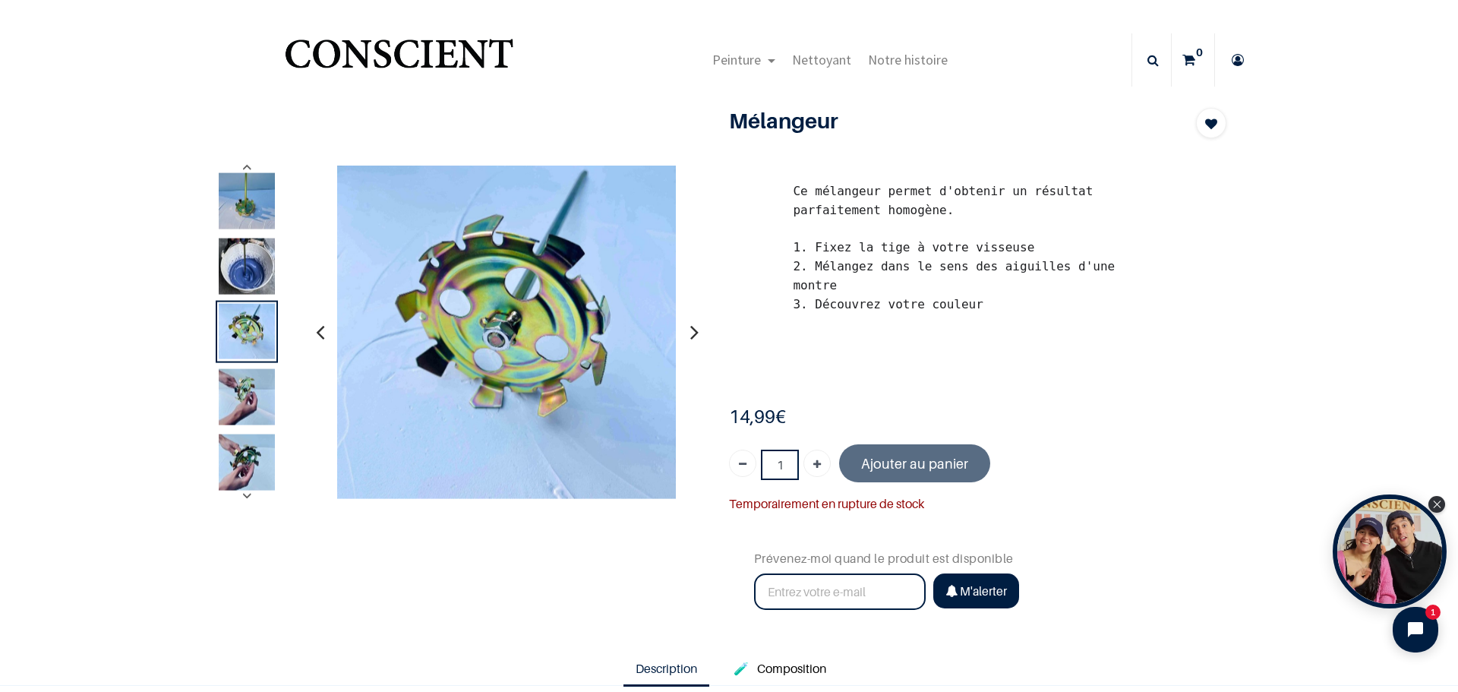
click at [690, 330] on icon "button" at bounding box center [694, 331] width 8 height 41
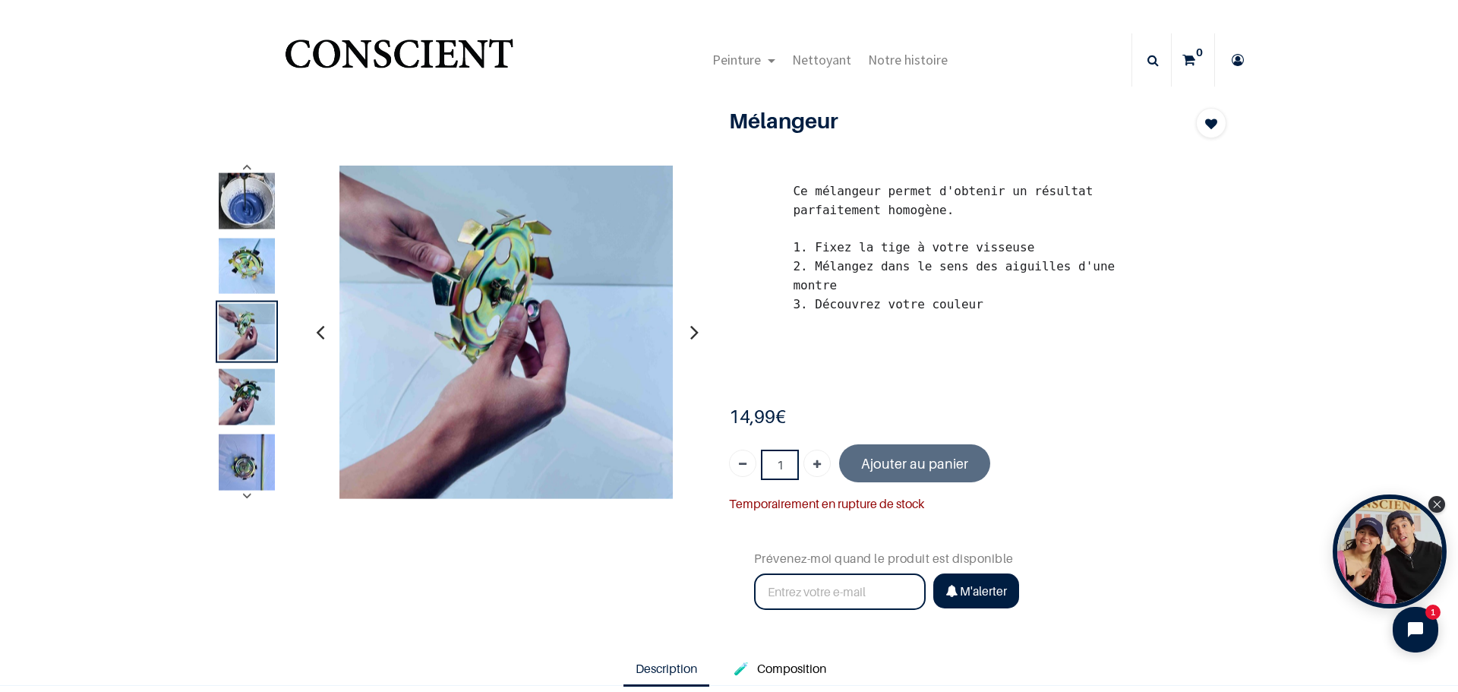
click at [690, 330] on icon "button" at bounding box center [694, 331] width 8 height 41
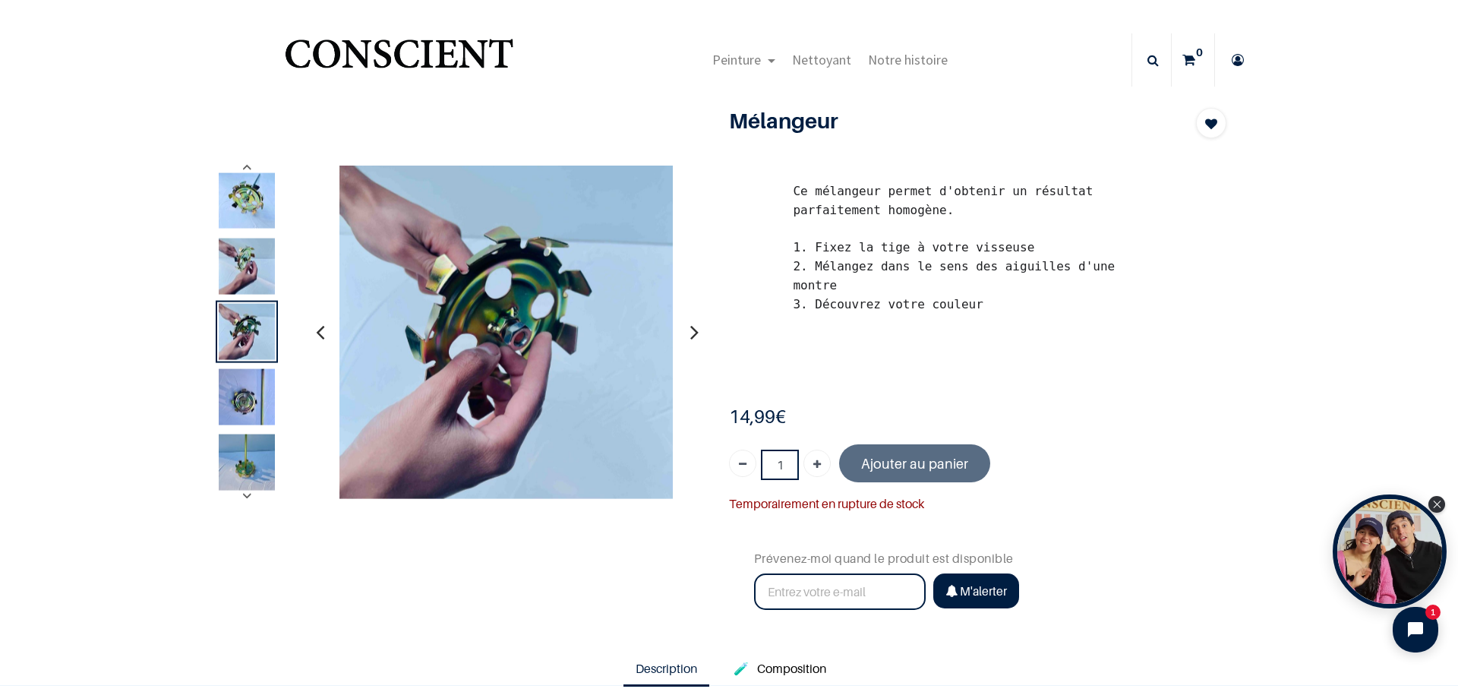
click at [690, 330] on icon "button" at bounding box center [694, 331] width 8 height 41
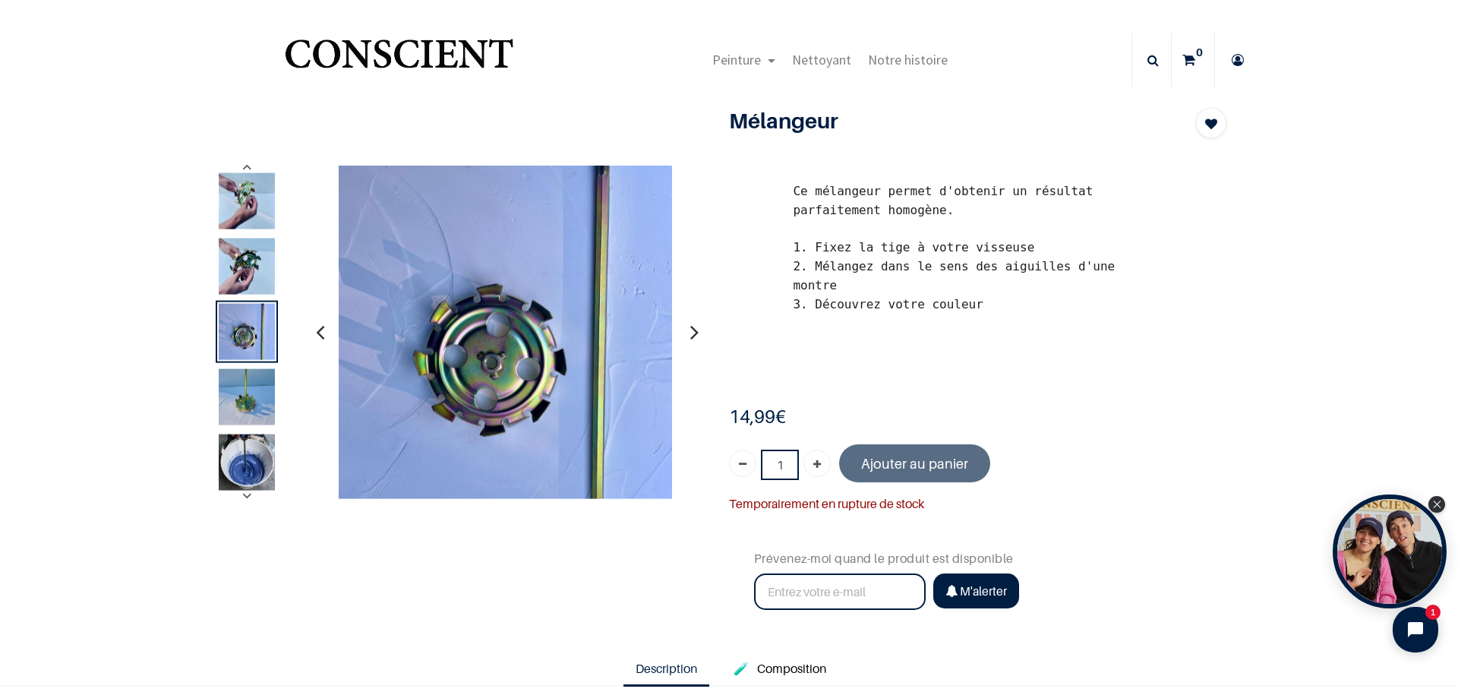
click at [690, 330] on icon "button" at bounding box center [694, 331] width 8 height 41
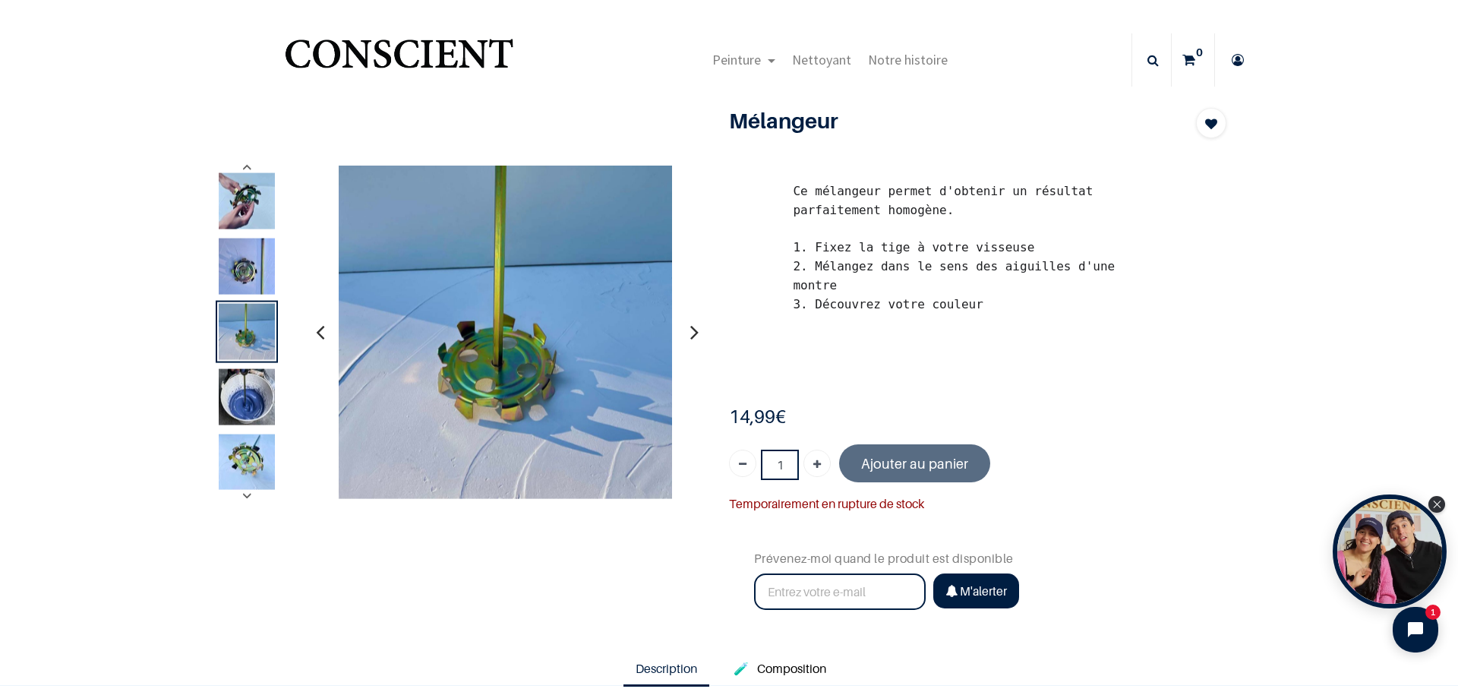
click at [690, 330] on icon "button" at bounding box center [694, 331] width 8 height 41
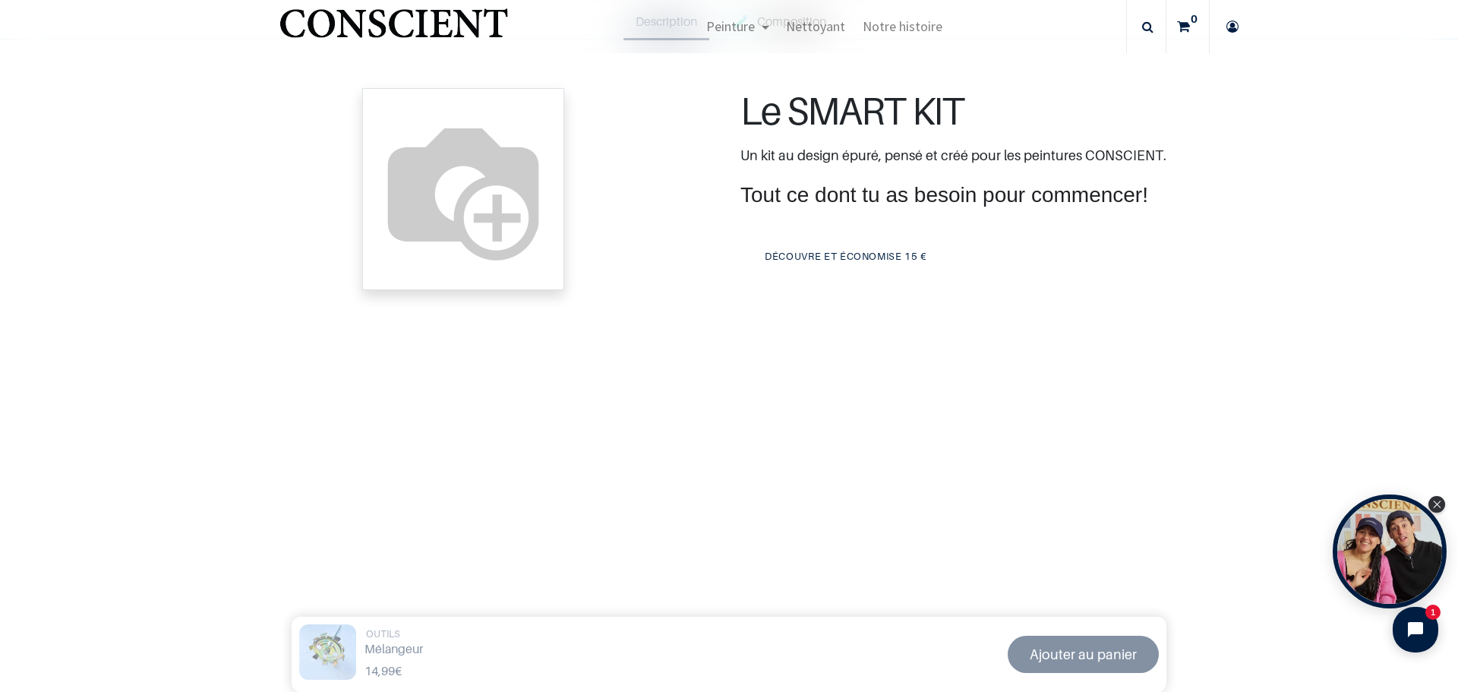
scroll to position [224, 0]
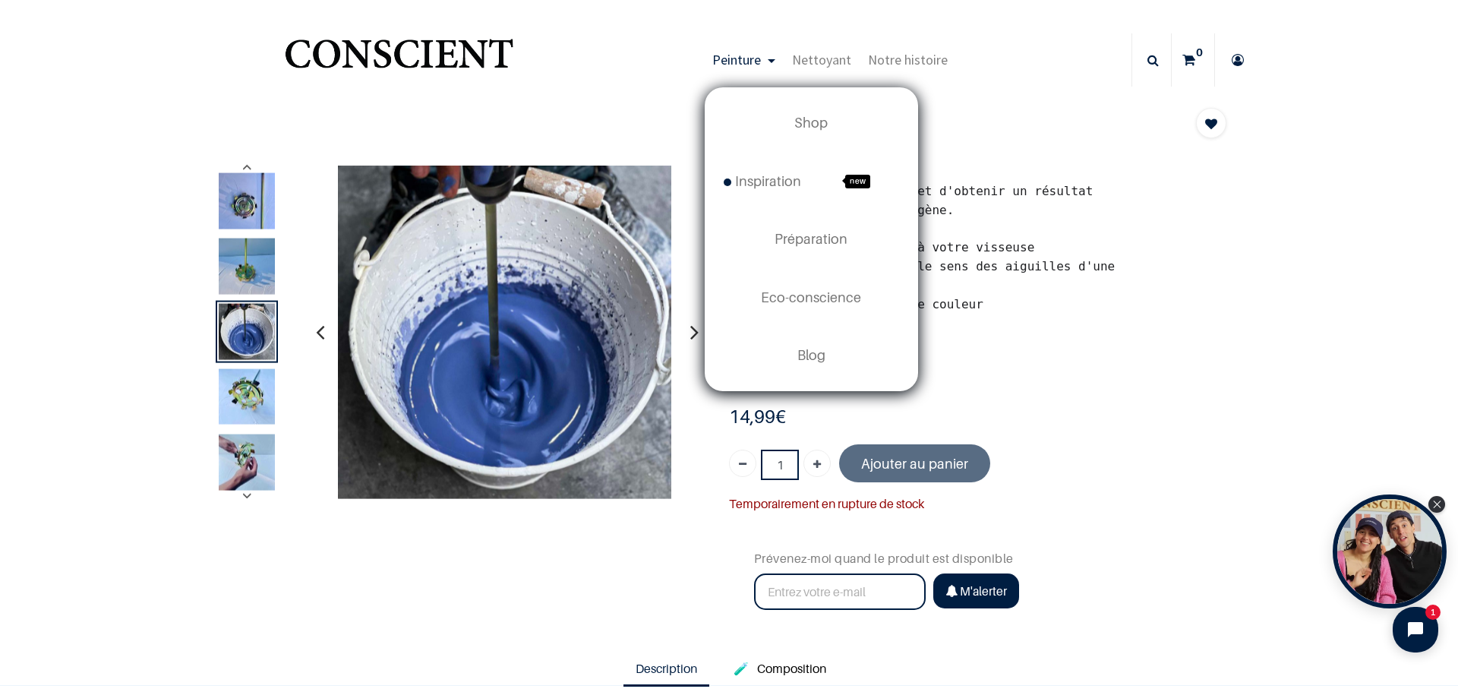
click at [731, 55] on span "Peinture" at bounding box center [736, 59] width 49 height 17
click at [805, 235] on span "Préparation" at bounding box center [811, 239] width 73 height 16
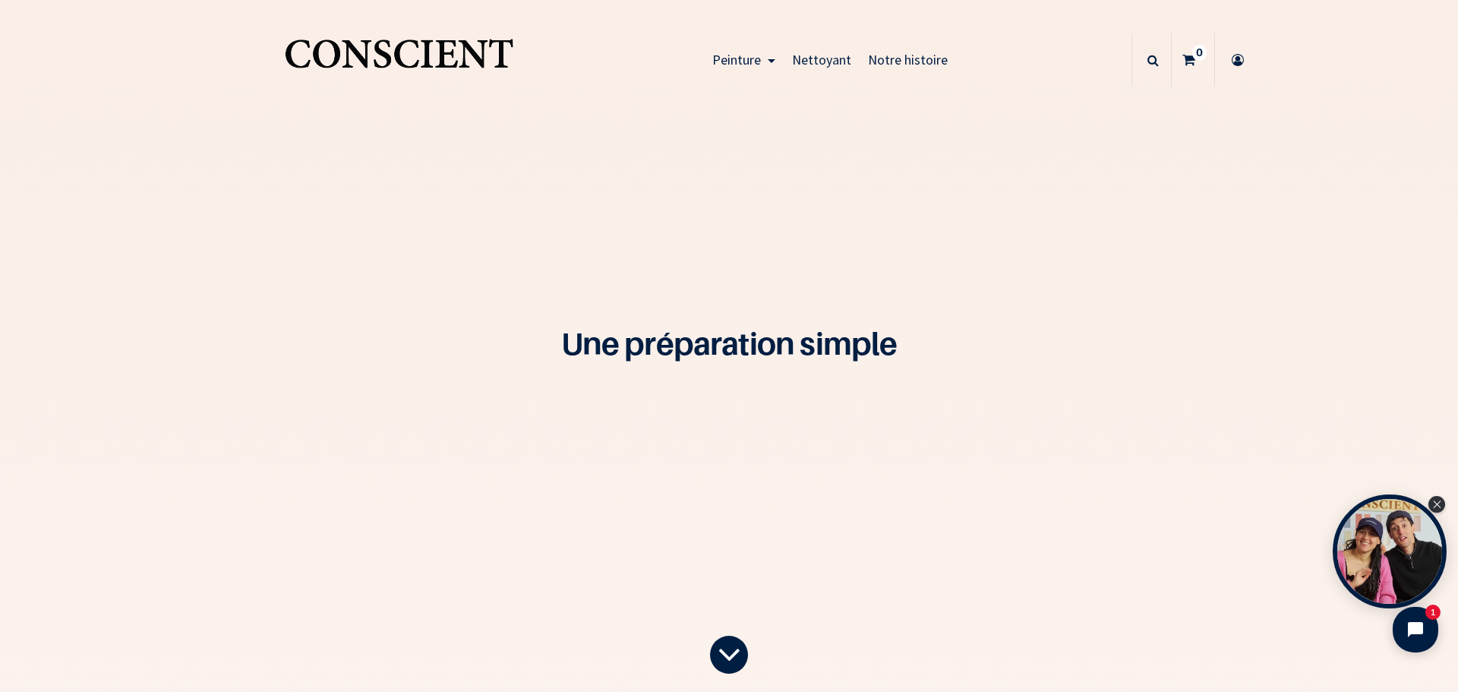
click at [387, 49] on img "Logo of Conscient" at bounding box center [399, 60] width 235 height 60
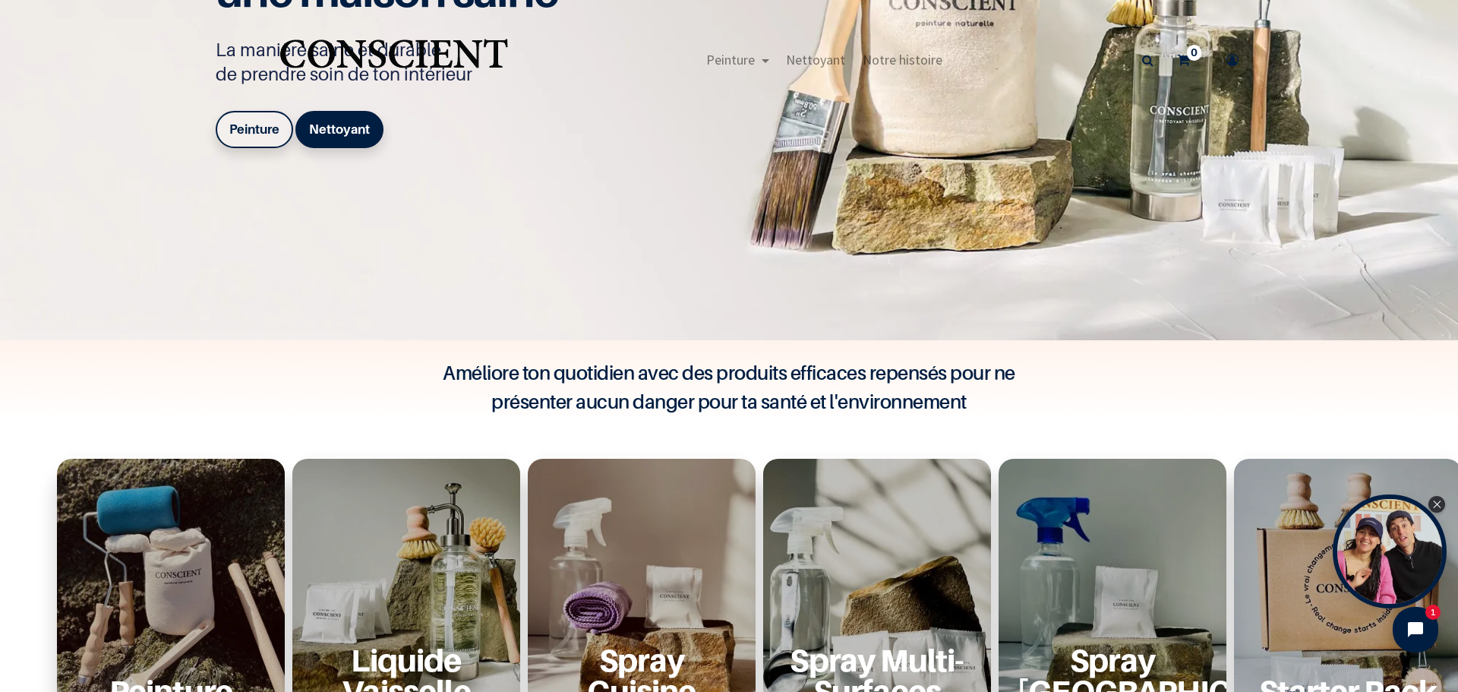
scroll to position [152, 0]
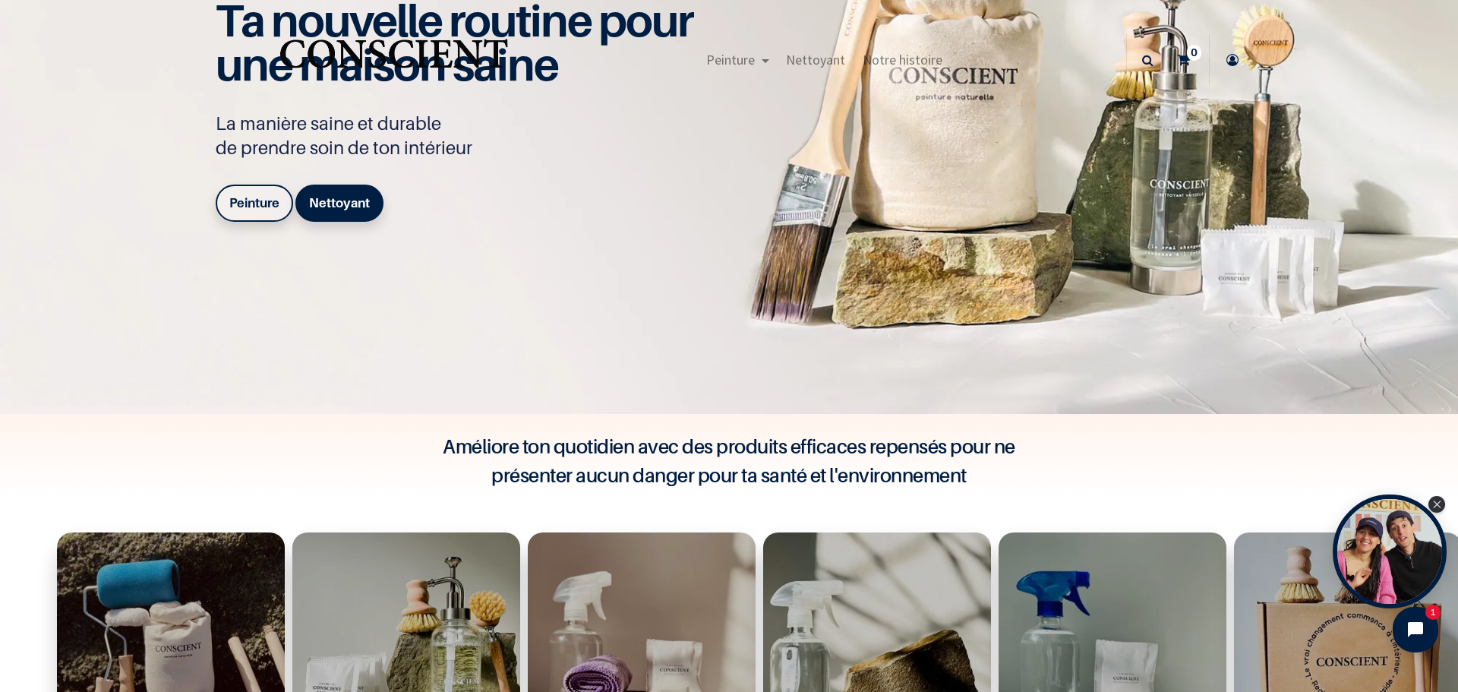
click at [253, 204] on b "Peinture" at bounding box center [254, 202] width 50 height 15
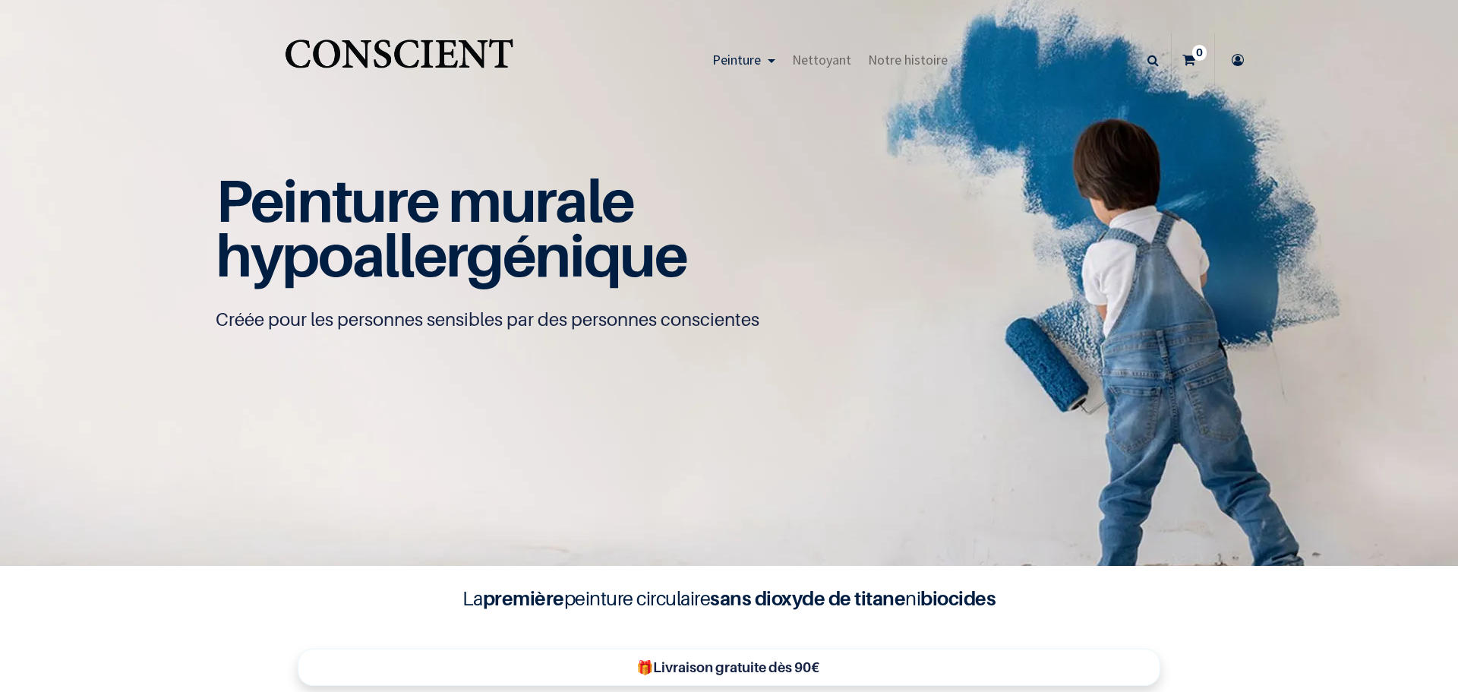
scroll to position [1, 0]
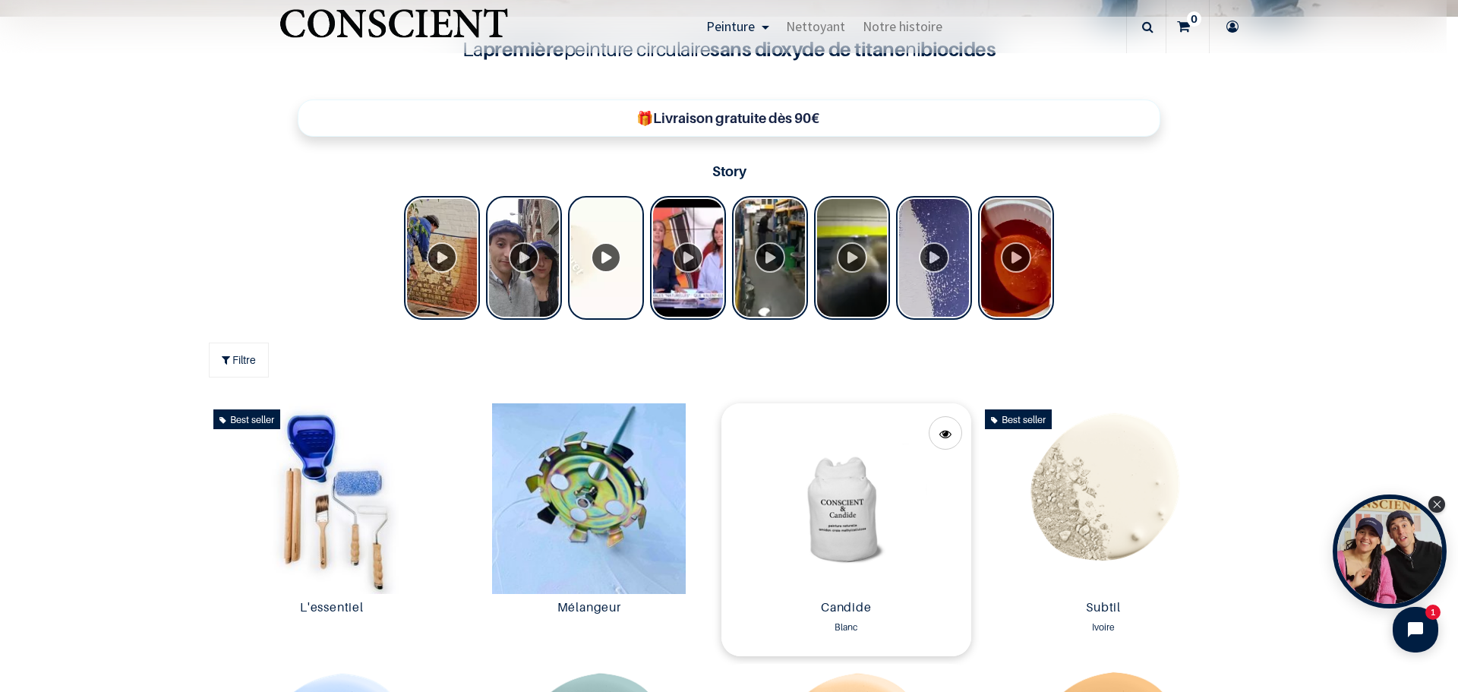
scroll to position [608, 0]
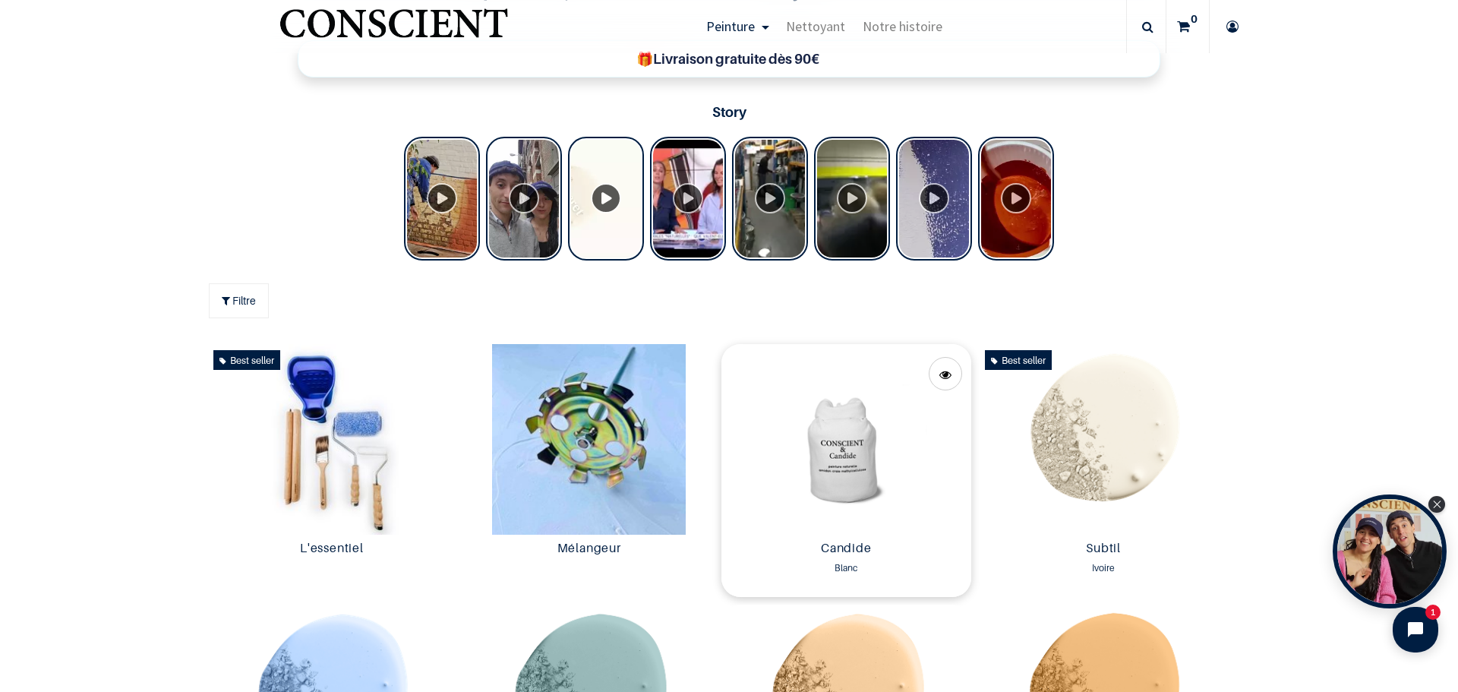
click at [839, 471] on img at bounding box center [847, 439] width 250 height 191
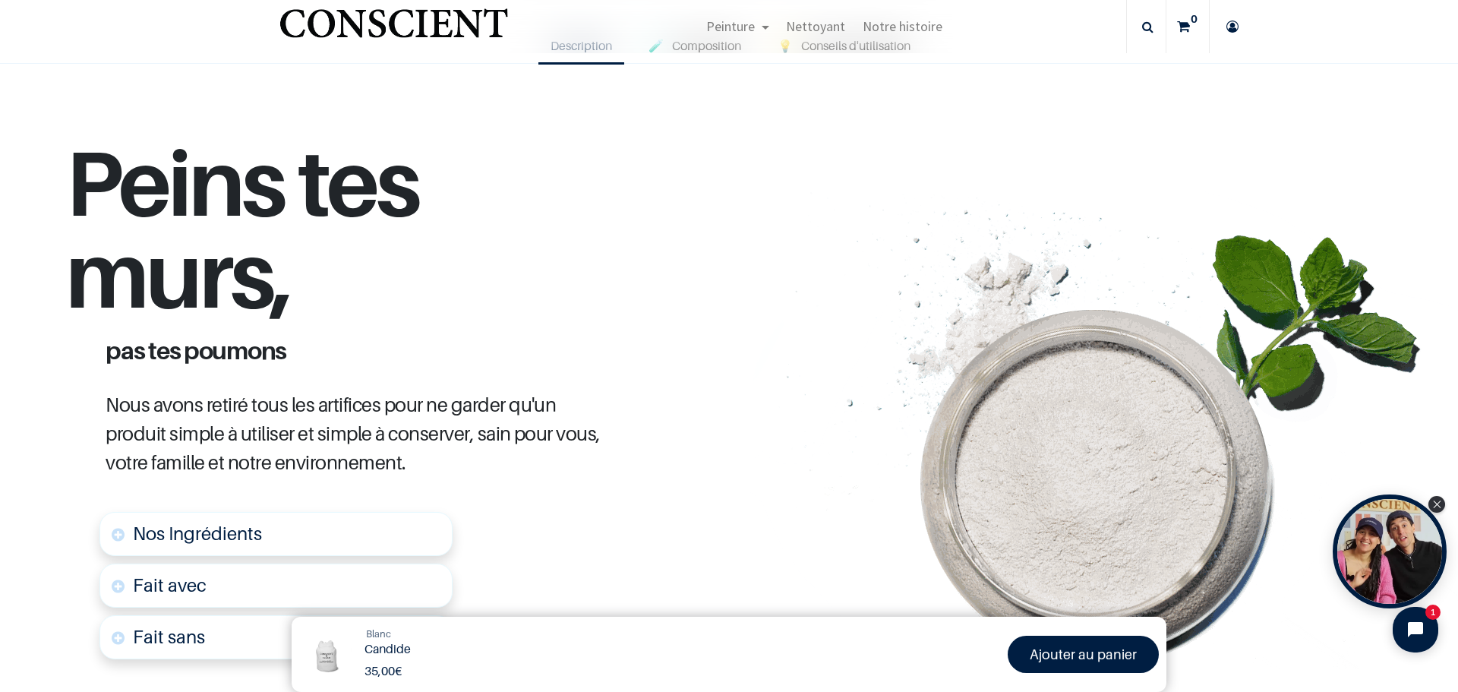
scroll to position [532, 0]
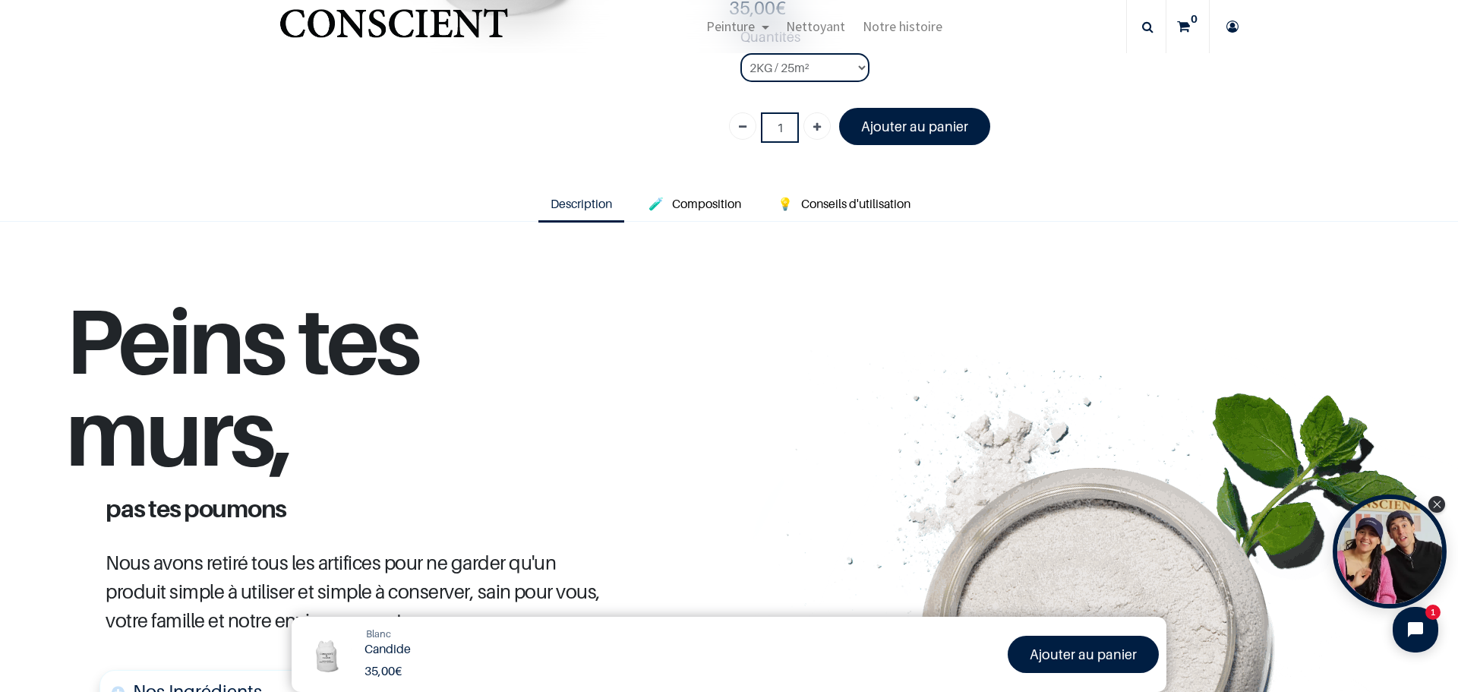
scroll to position [228, 0]
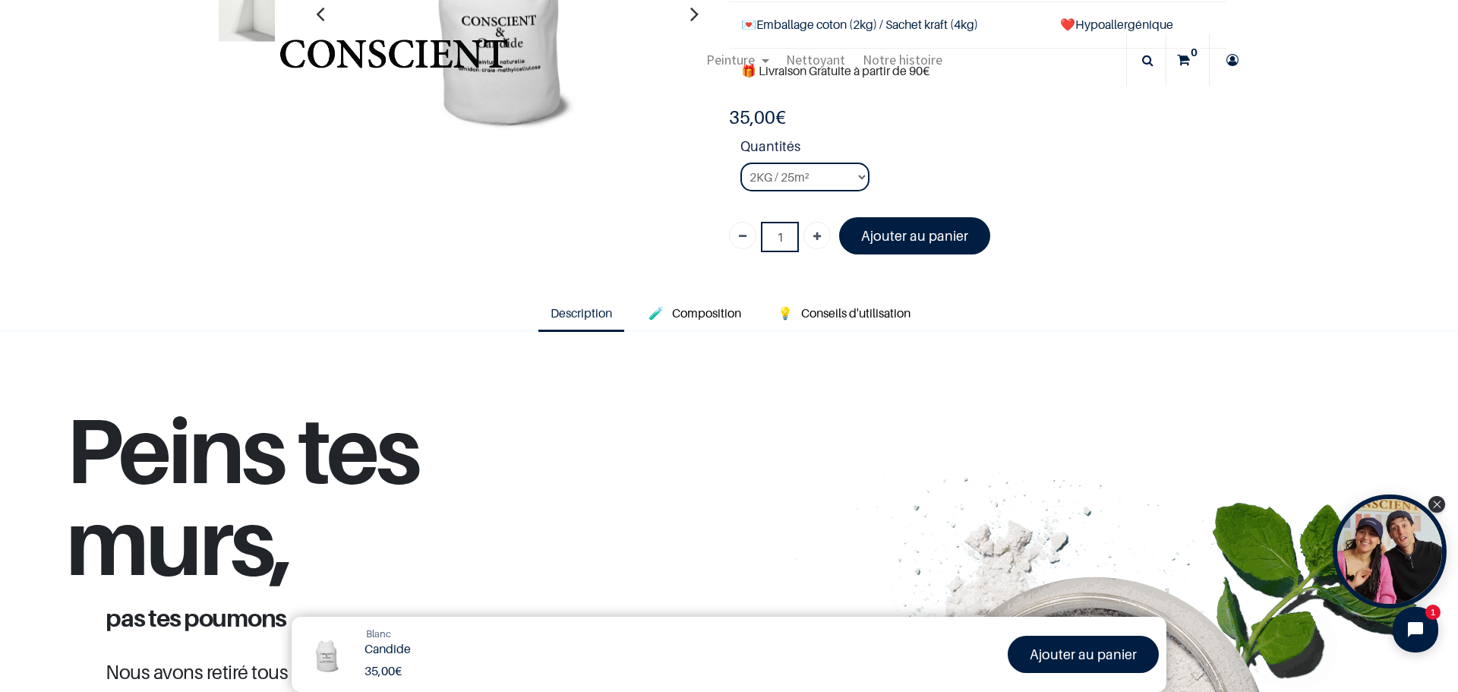
scroll to position [152, 0]
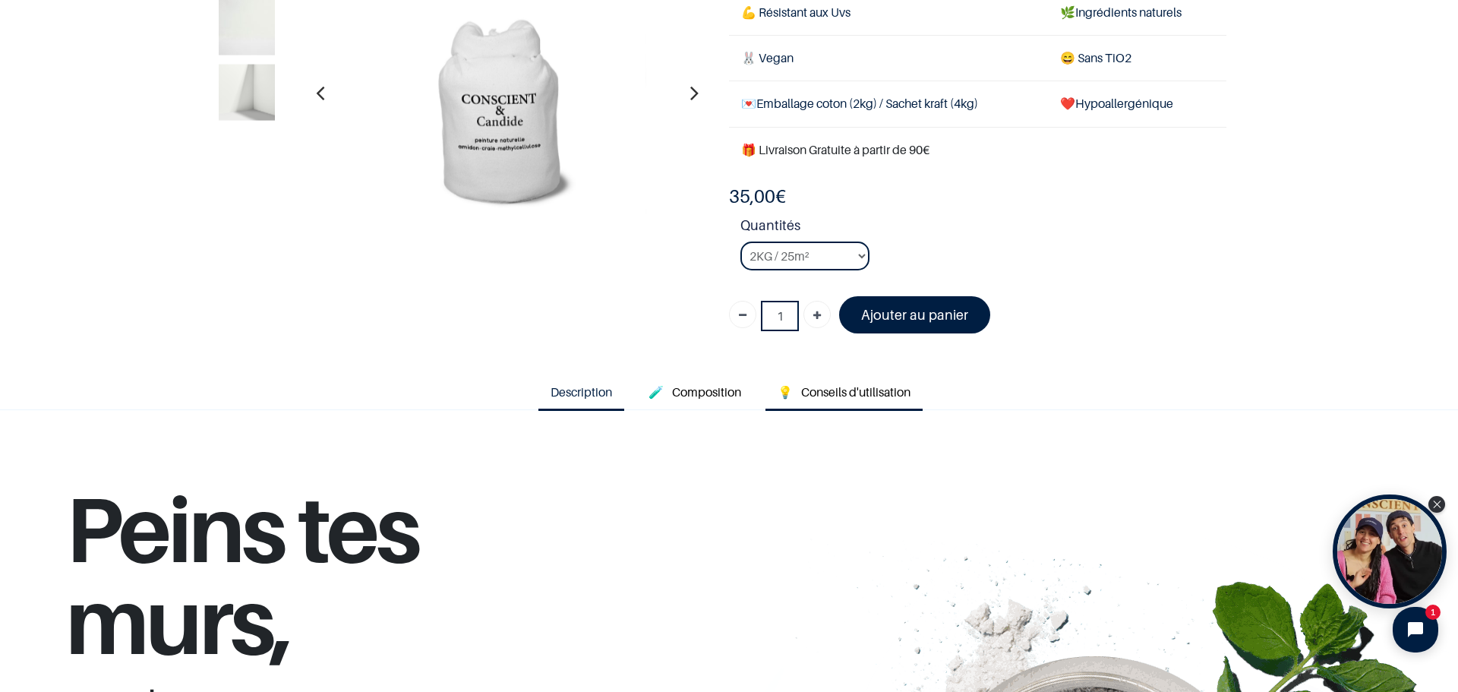
scroll to position [152, 0]
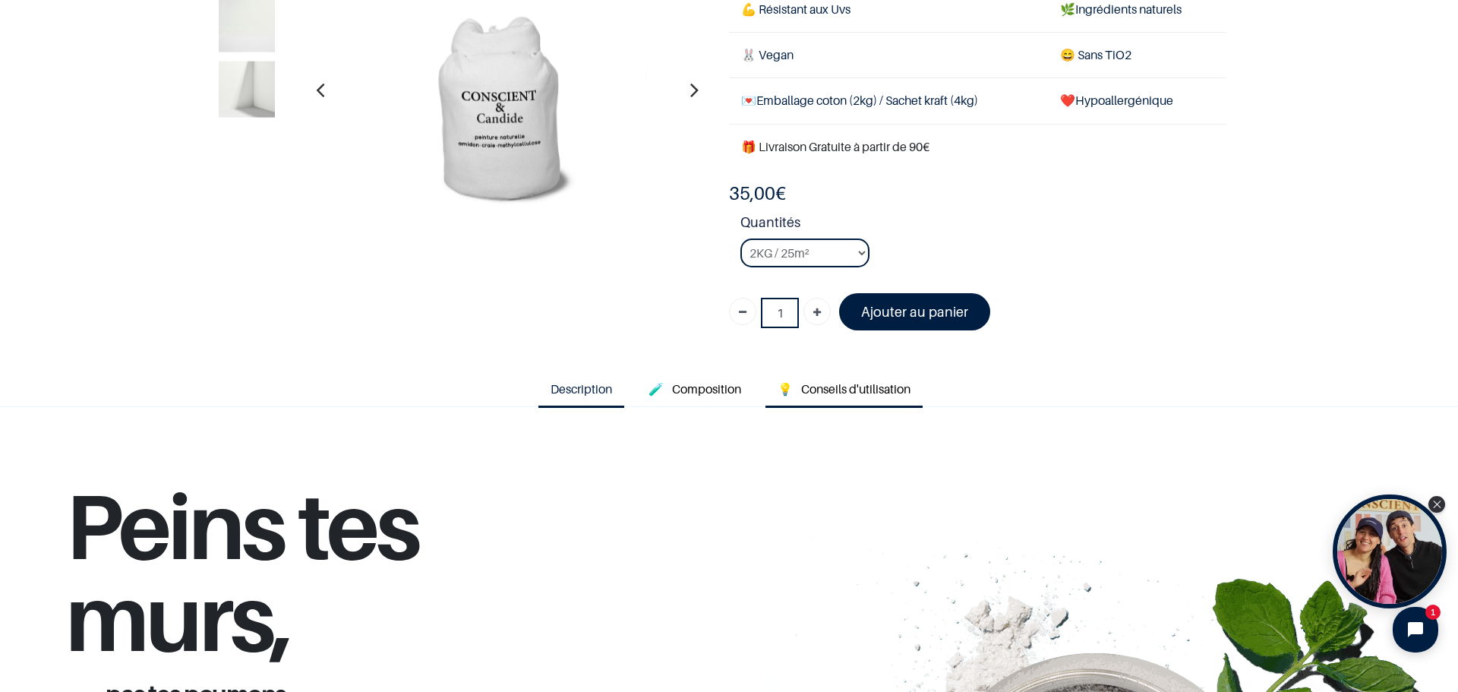
click at [861, 393] on span "Conseils d'utilisation" at bounding box center [855, 388] width 109 height 15
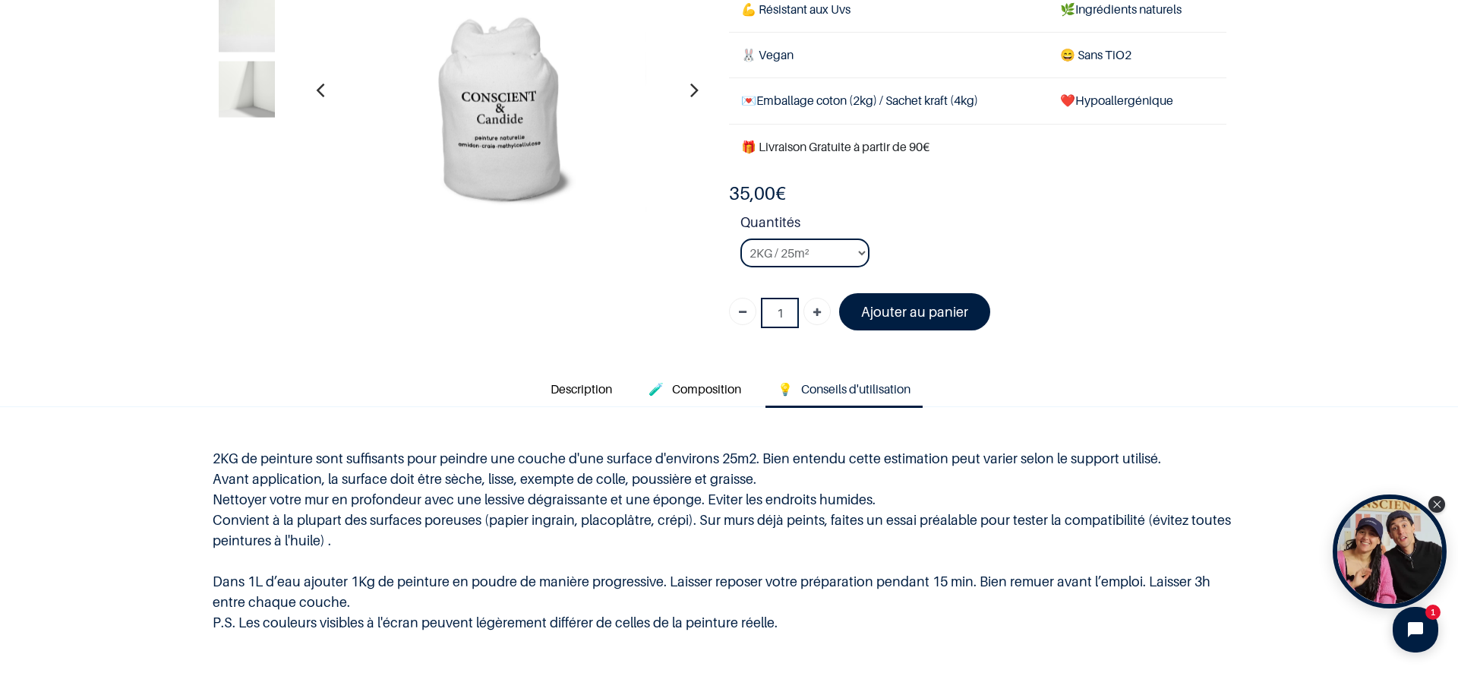
scroll to position [228, 0]
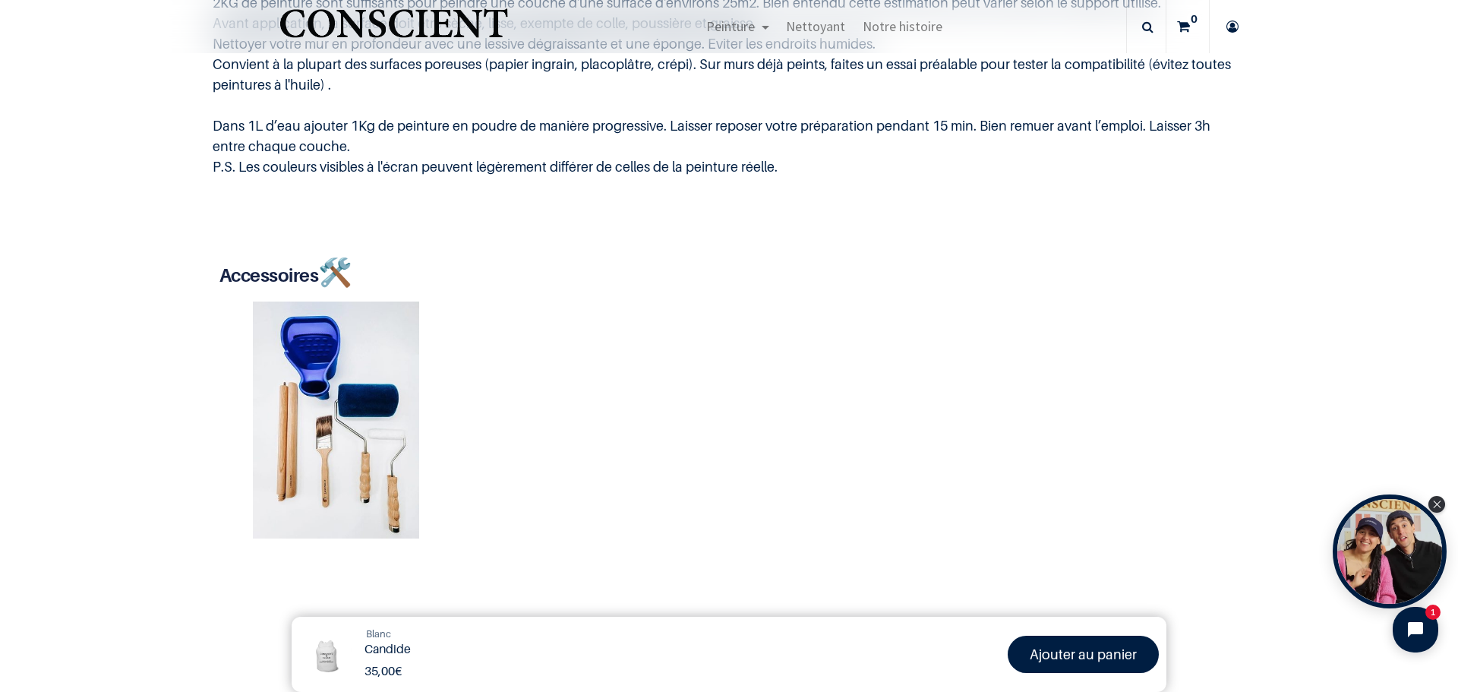
scroll to position [228, 0]
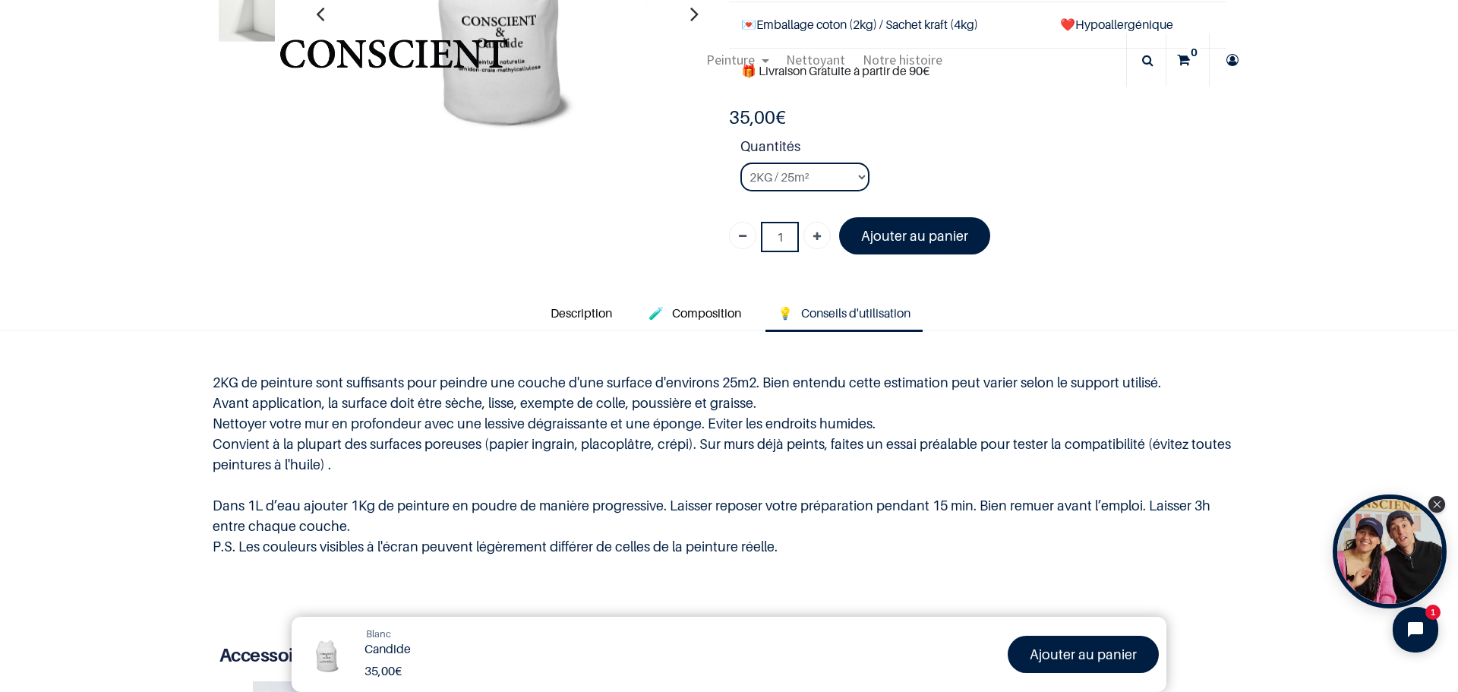
click at [317, 526] on p "2KG de peinture sont suffisants pour peindre une couche d'une surface d'environ…" at bounding box center [729, 464] width 1033 height 185
click at [709, 307] on span "Composition" at bounding box center [706, 312] width 69 height 15
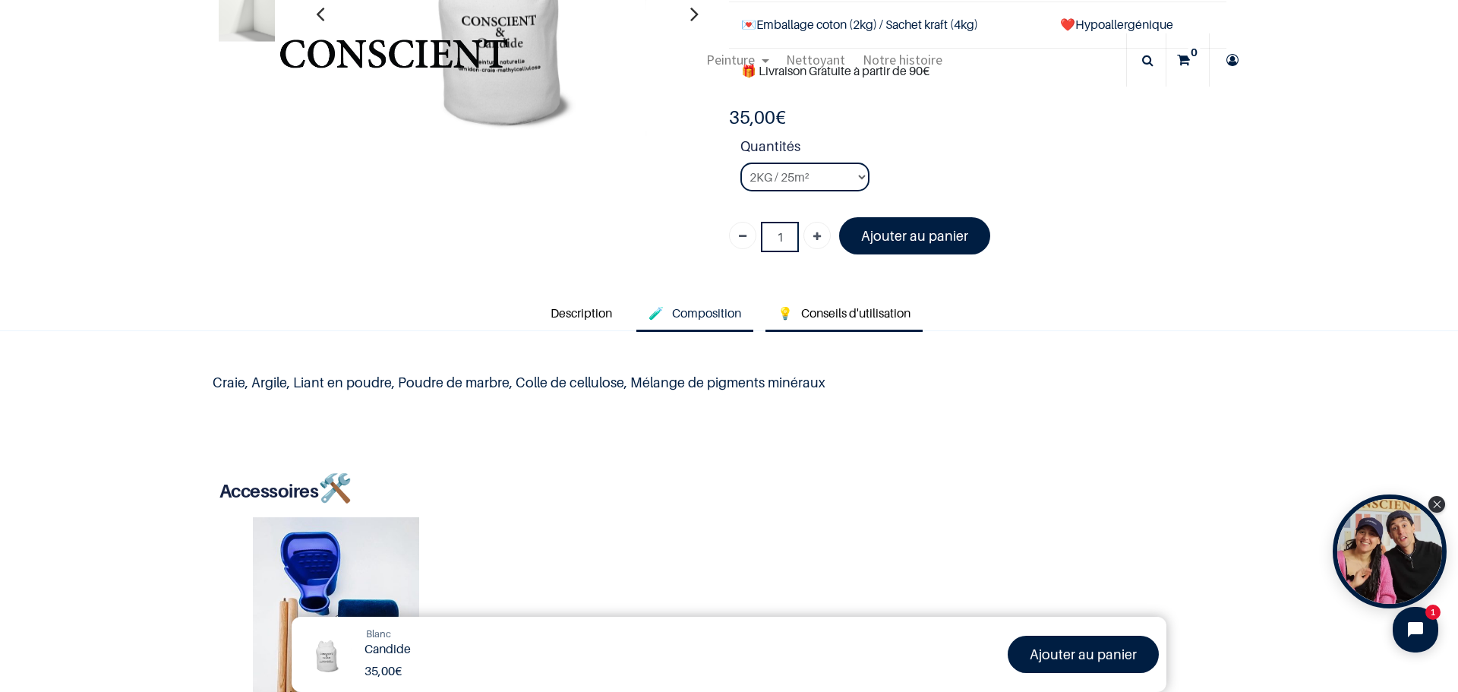
click at [868, 311] on span "Conseils d'utilisation" at bounding box center [855, 312] width 109 height 15
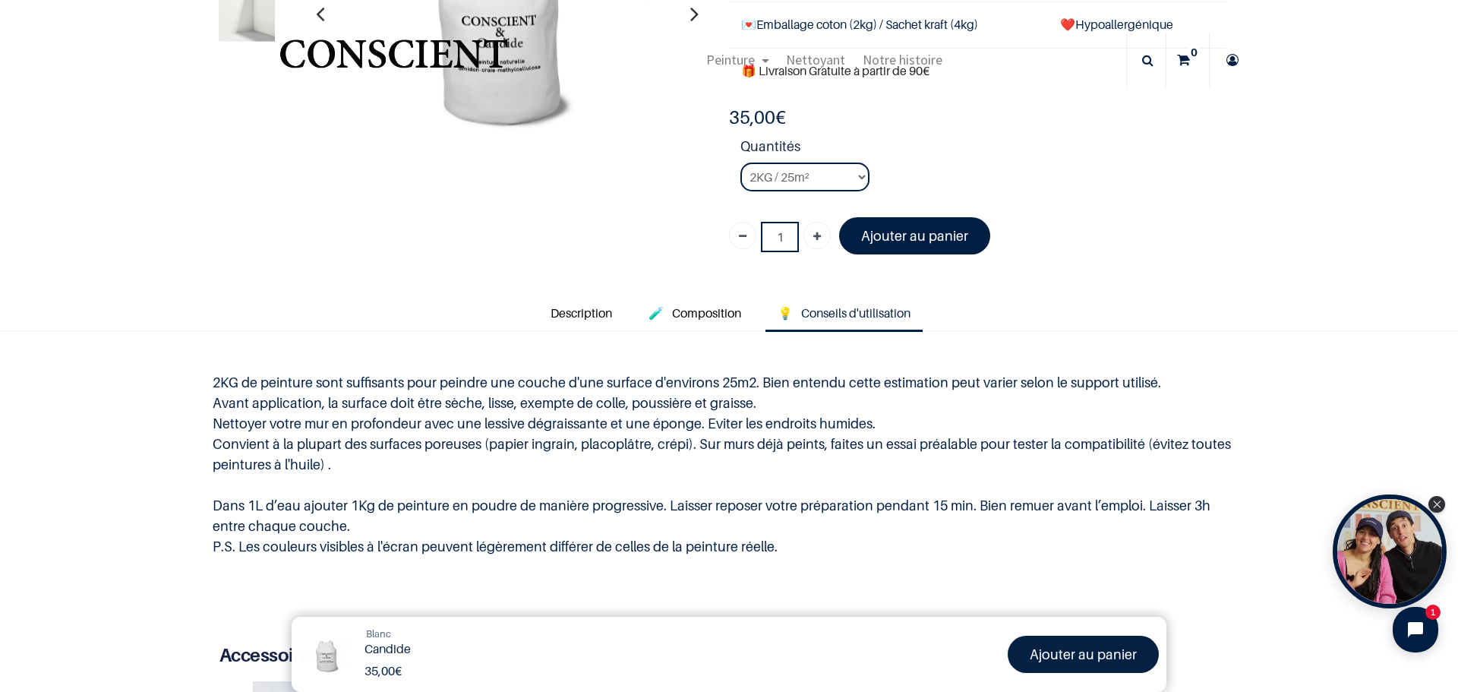
scroll to position [8, 0]
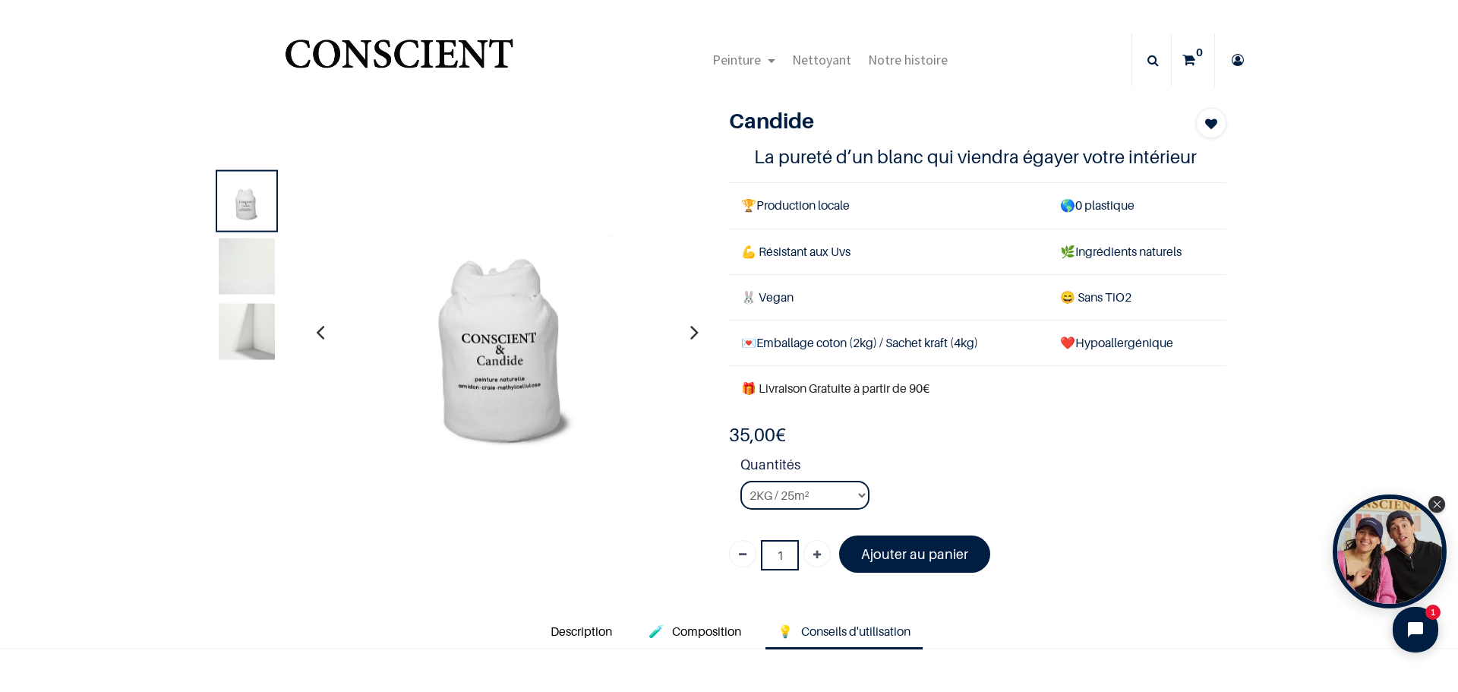
scroll to position [152, 0]
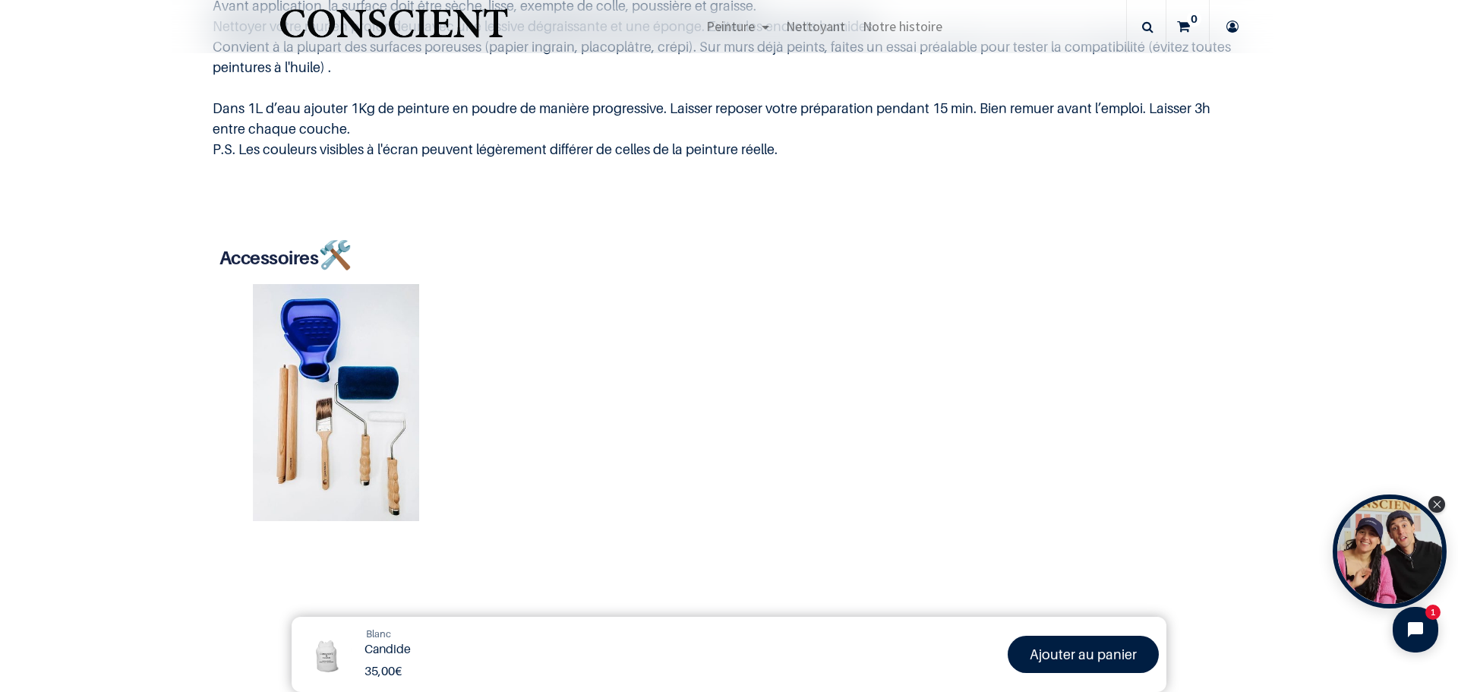
scroll to position [608, 0]
